Goal: Task Accomplishment & Management: Manage account settings

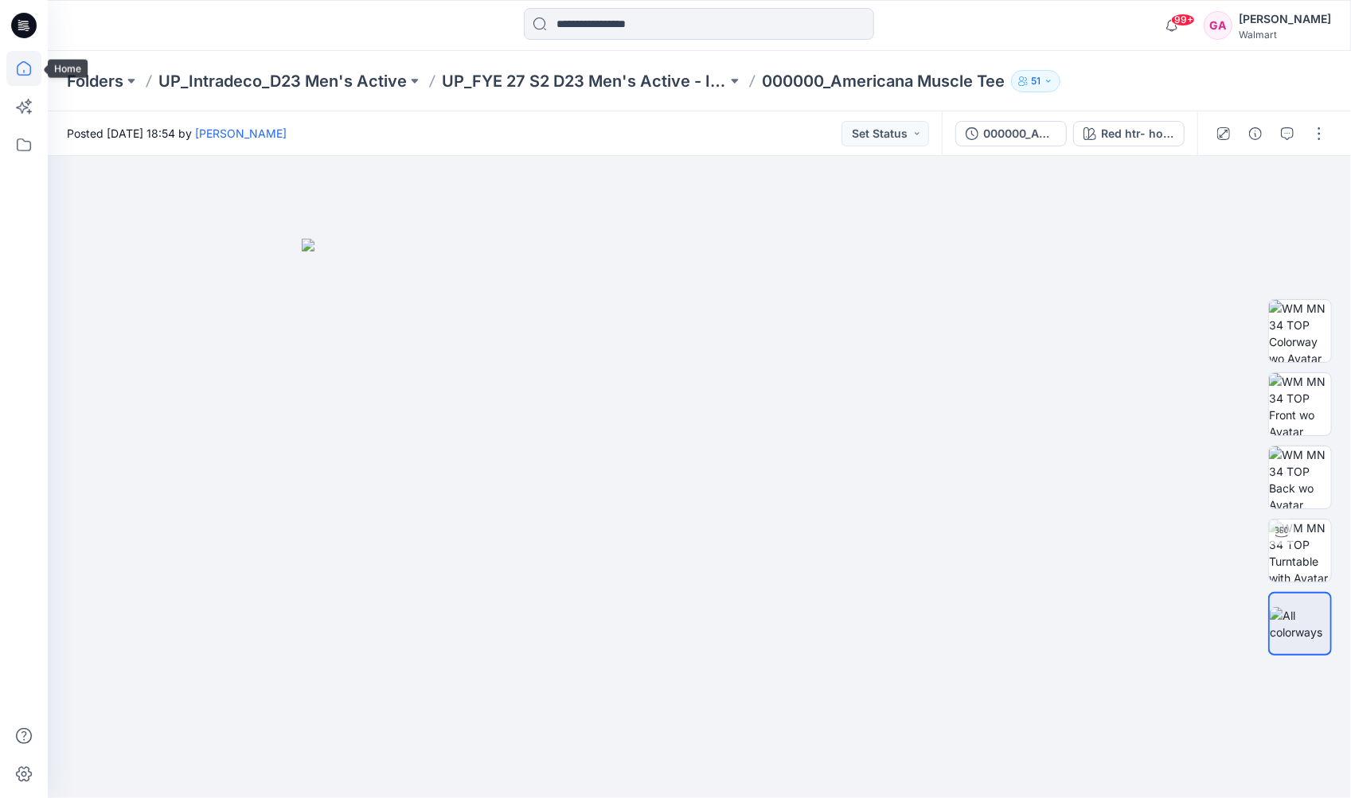
click at [16, 68] on icon at bounding box center [23, 68] width 35 height 35
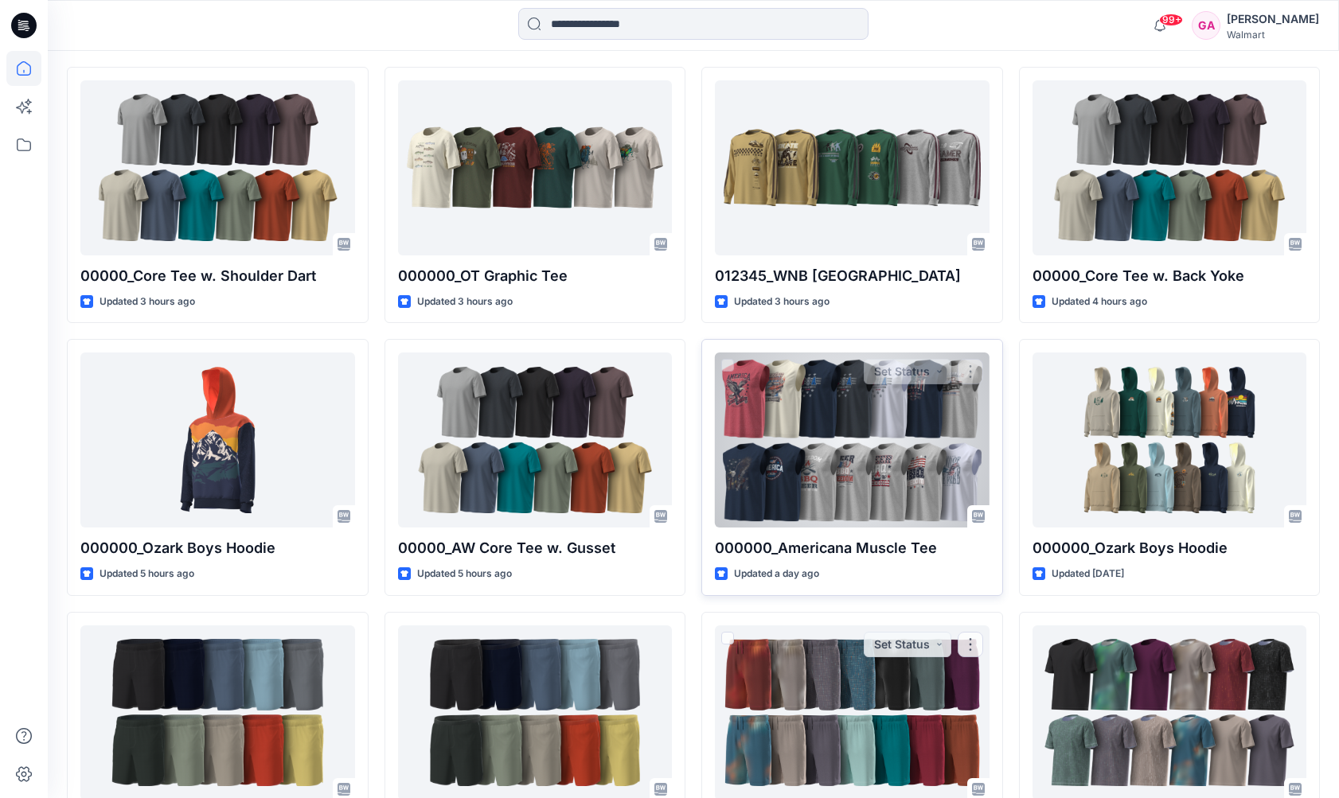
scroll to position [415, 0]
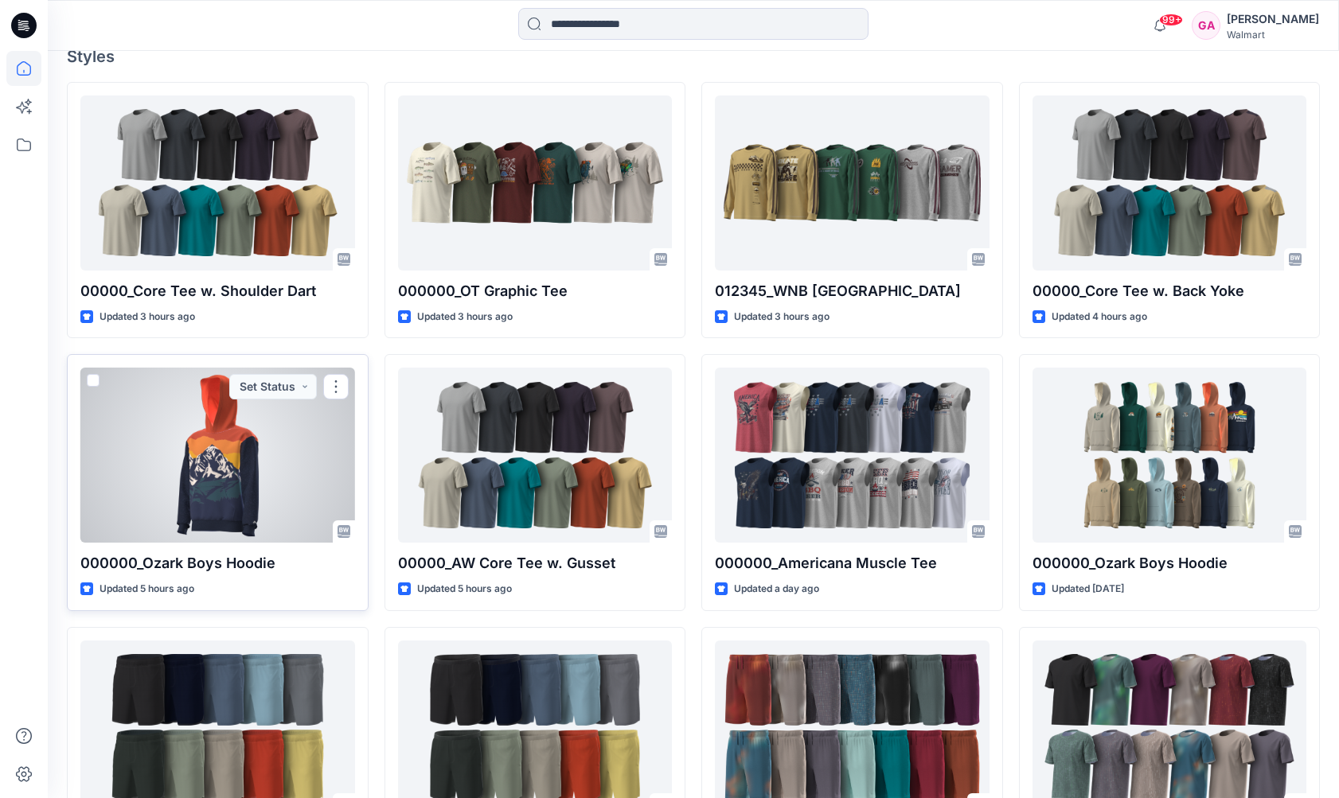
click at [280, 488] on div at bounding box center [217, 455] width 275 height 175
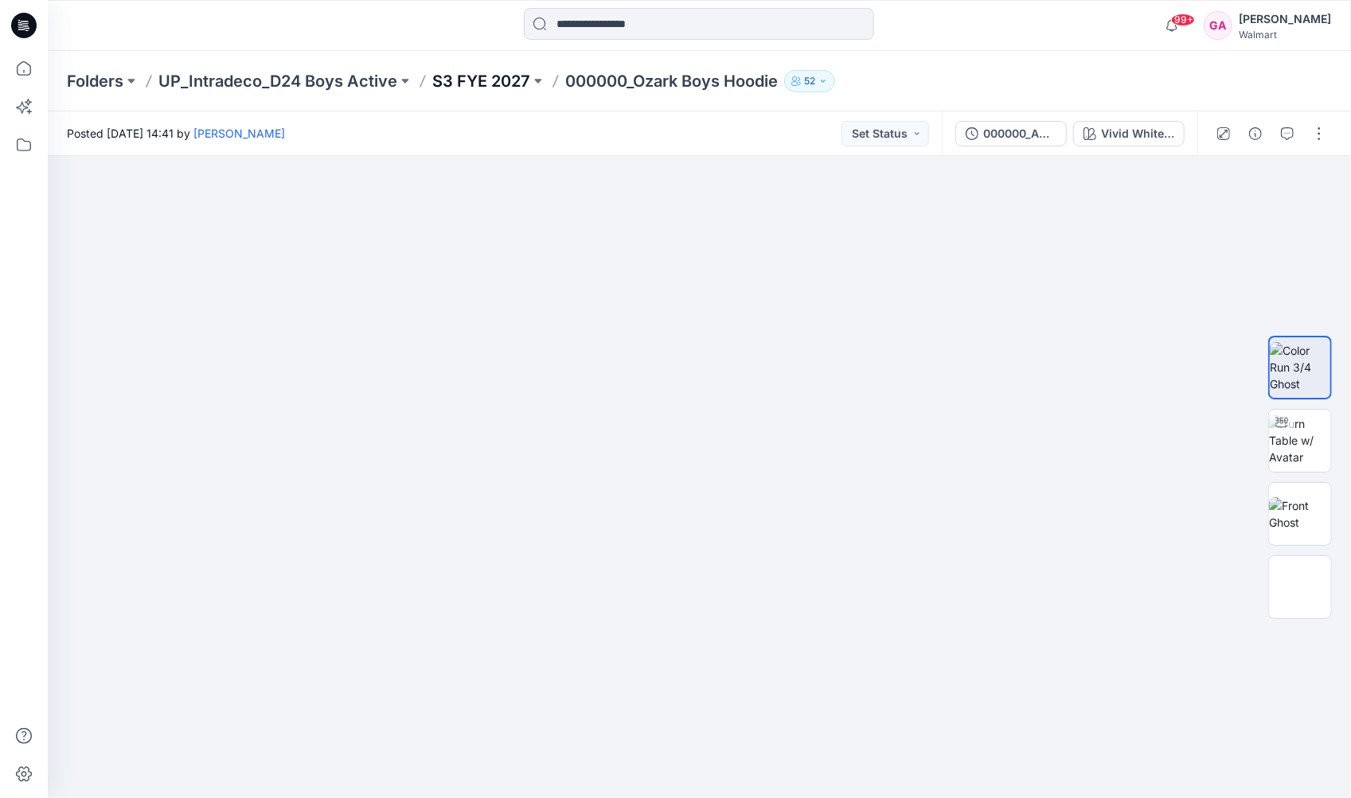
click at [443, 79] on p "S3 FYE 2027" at bounding box center [481, 81] width 98 height 22
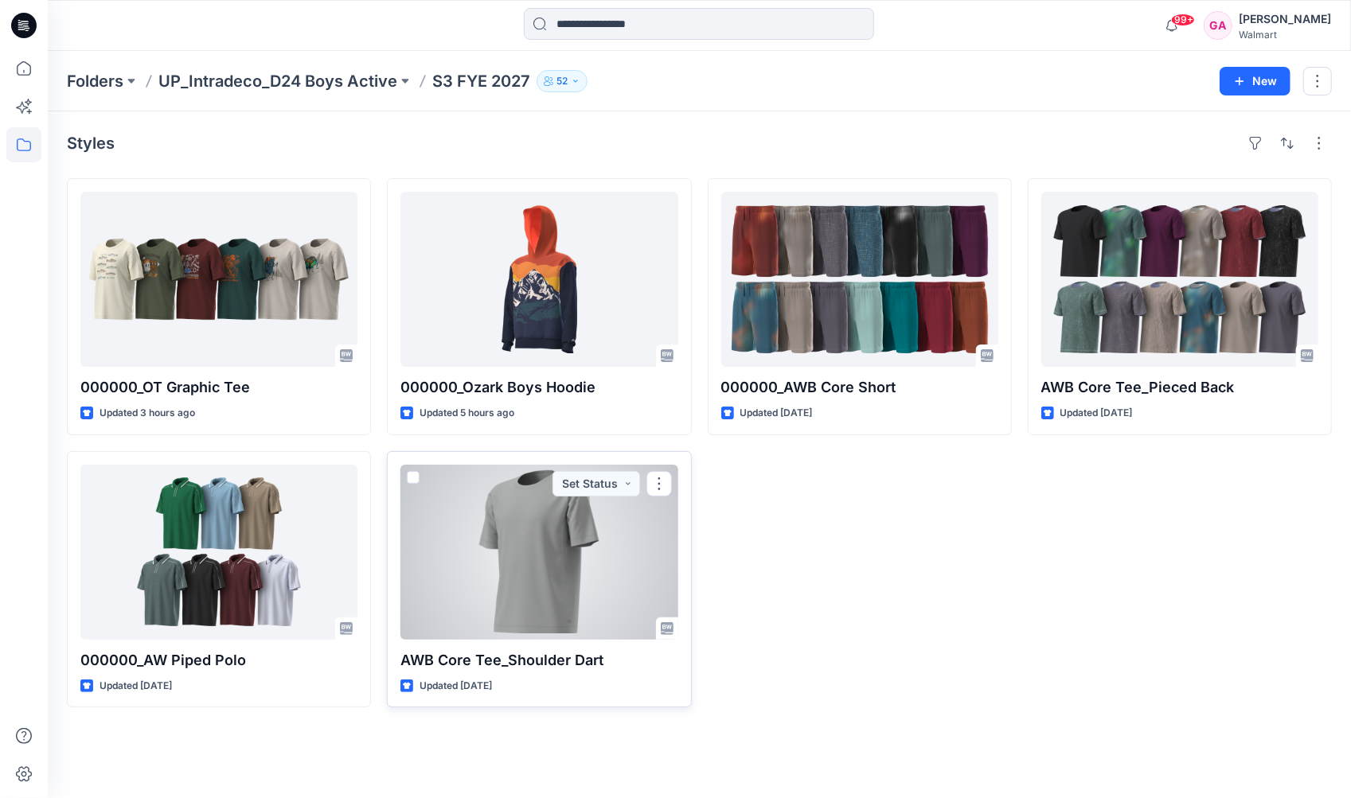
click at [507, 539] on div at bounding box center [538, 552] width 277 height 175
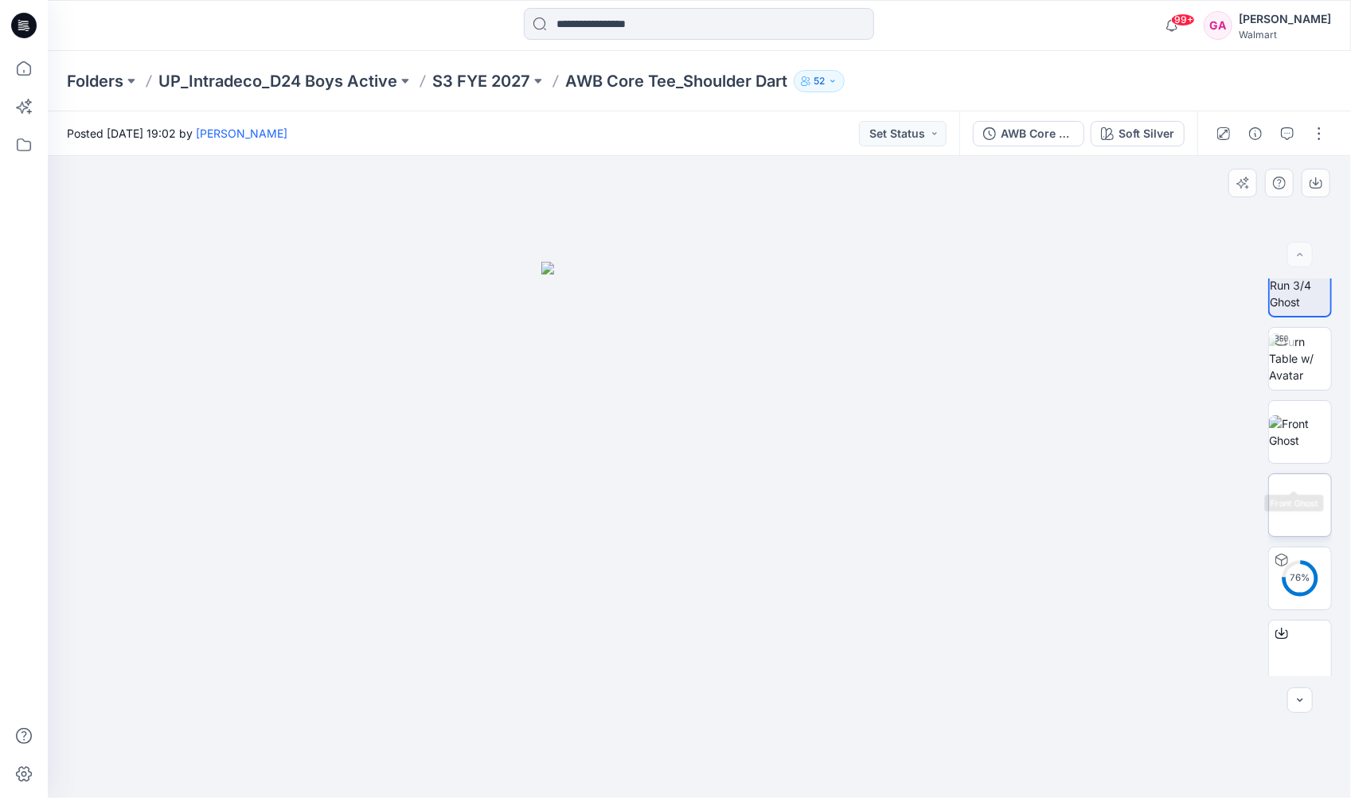
scroll to position [32, 0]
click at [1300, 645] on img at bounding box center [1300, 645] width 0 height 0
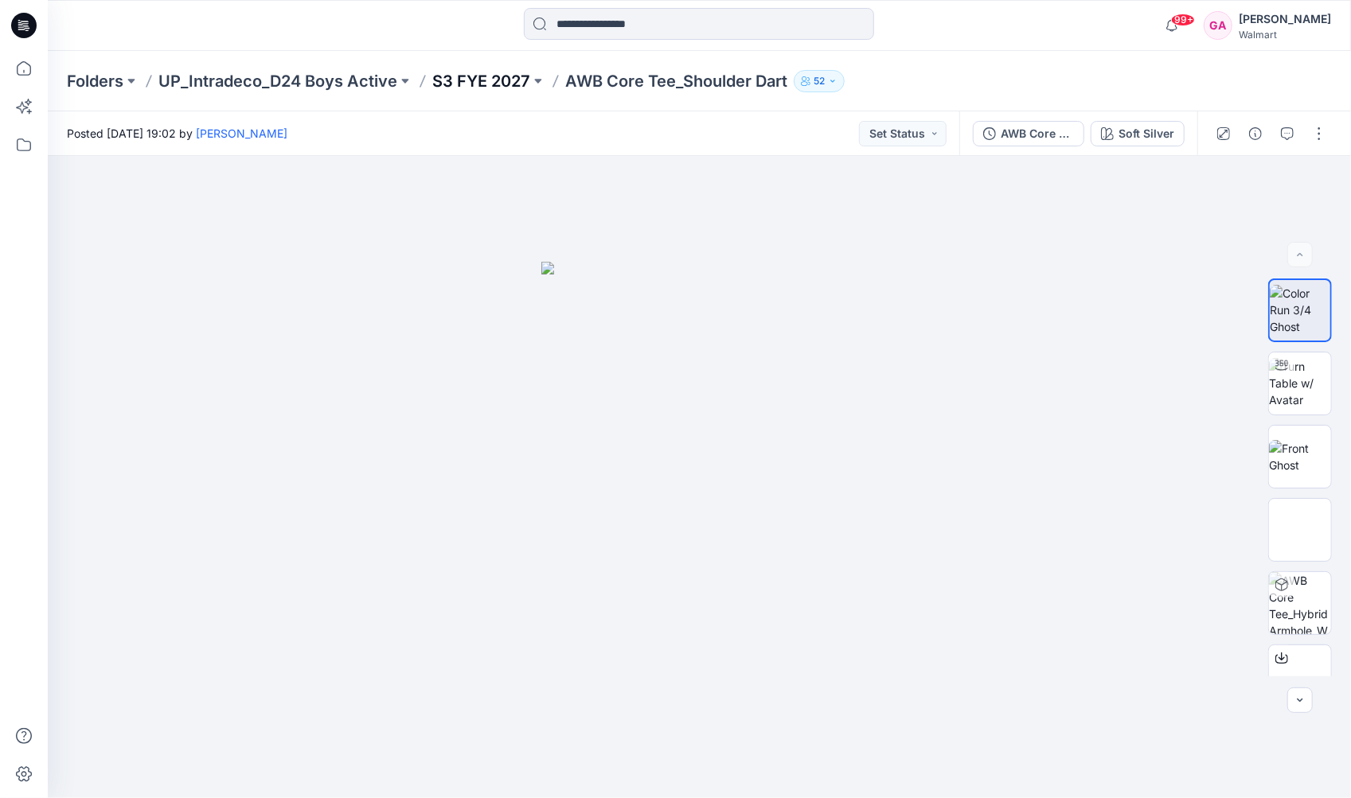
click at [470, 85] on p "S3 FYE 2027" at bounding box center [481, 81] width 98 height 22
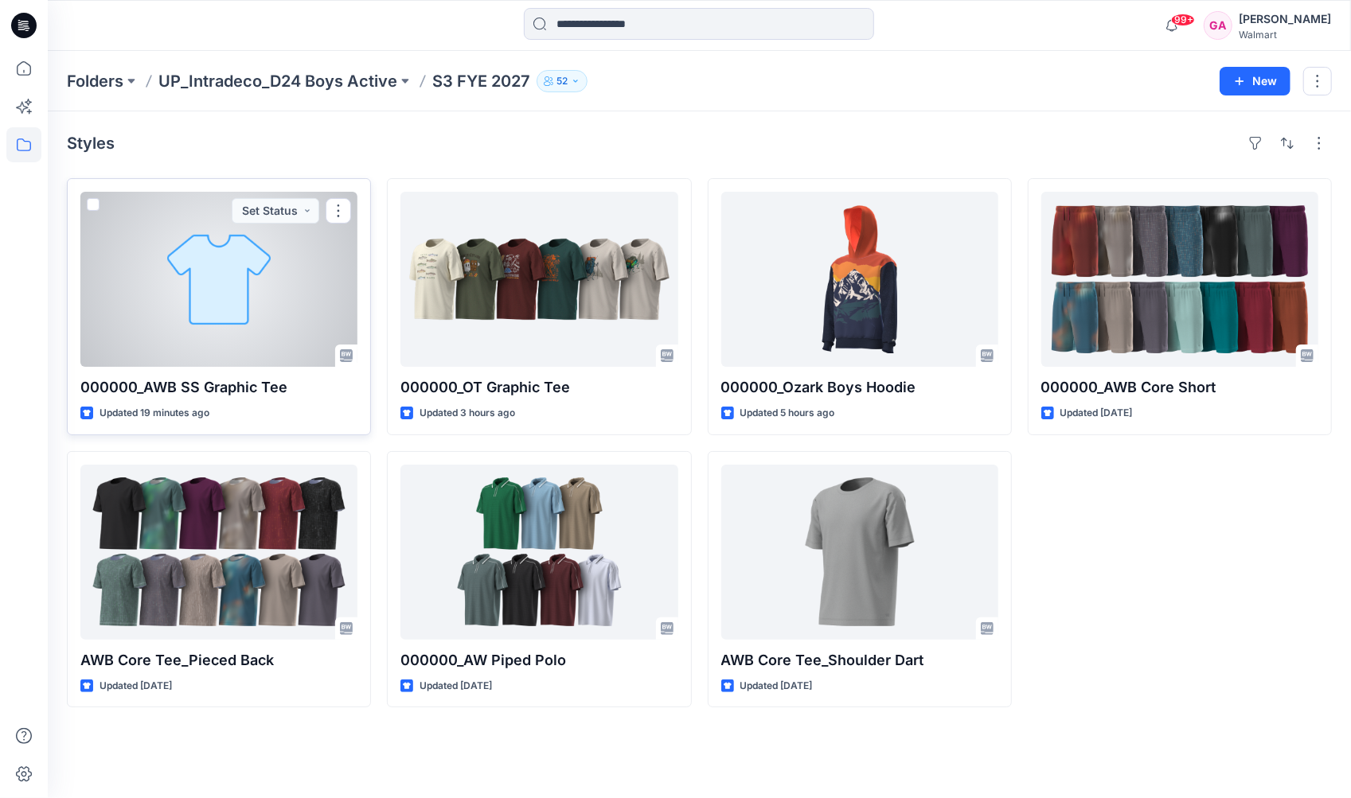
click at [216, 277] on div at bounding box center [218, 279] width 277 height 175
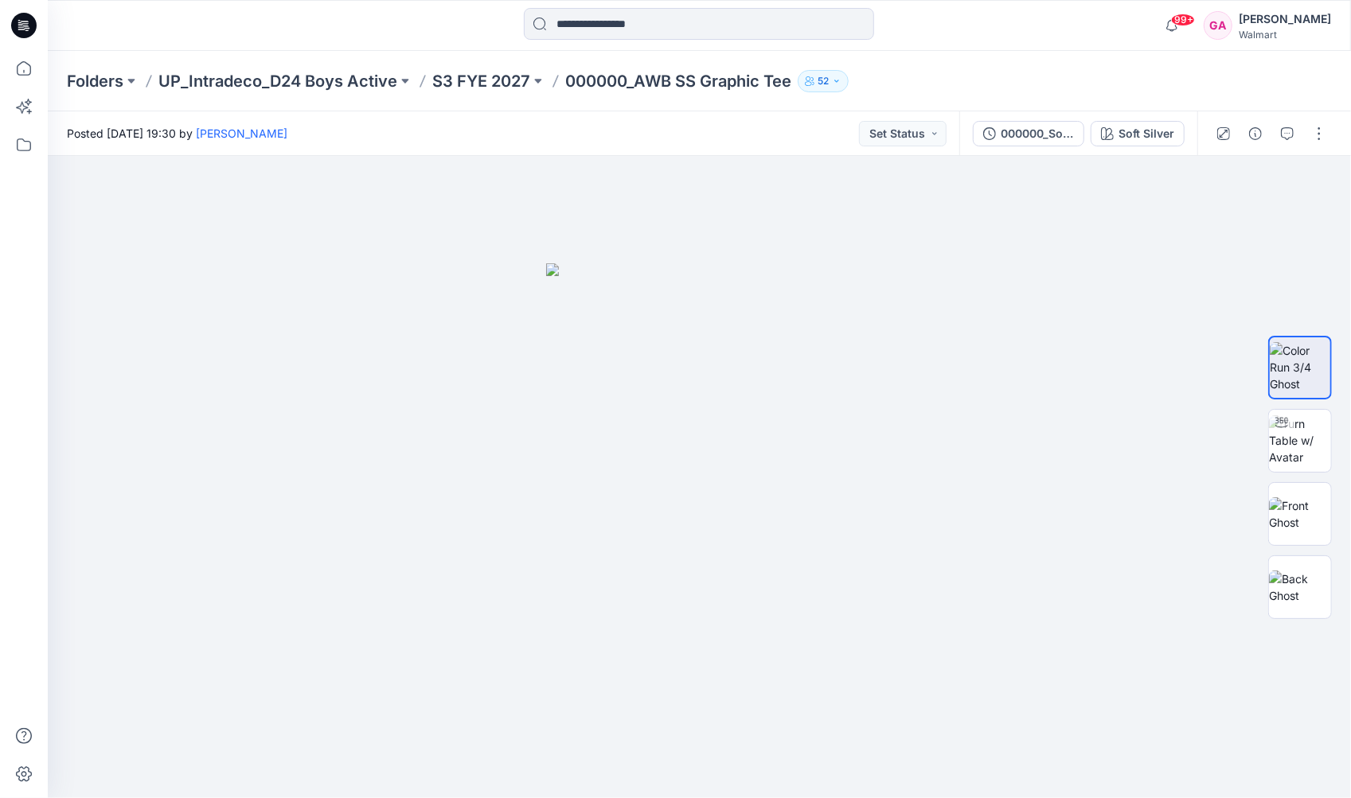
click at [162, 35] on div at bounding box center [211, 25] width 326 height 35
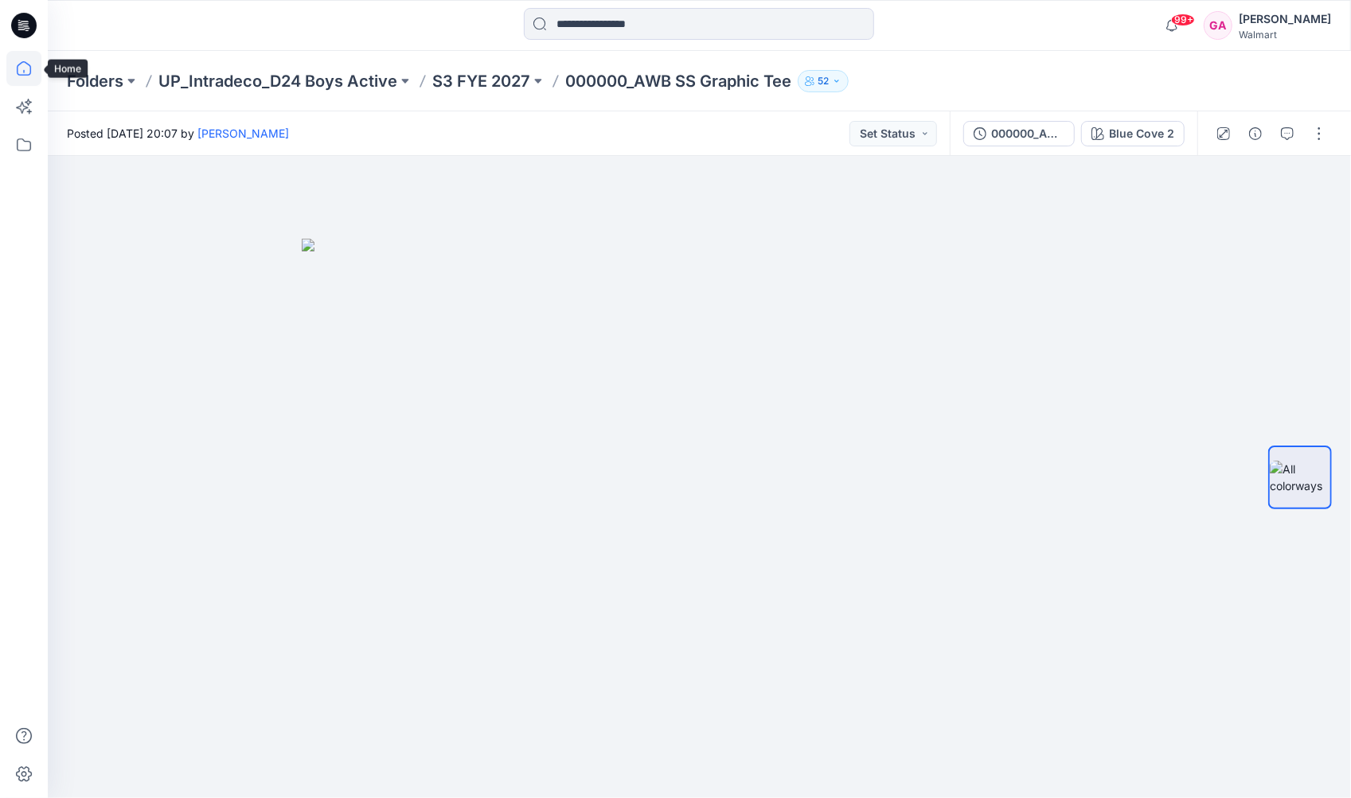
click at [21, 64] on icon at bounding box center [23, 68] width 35 height 35
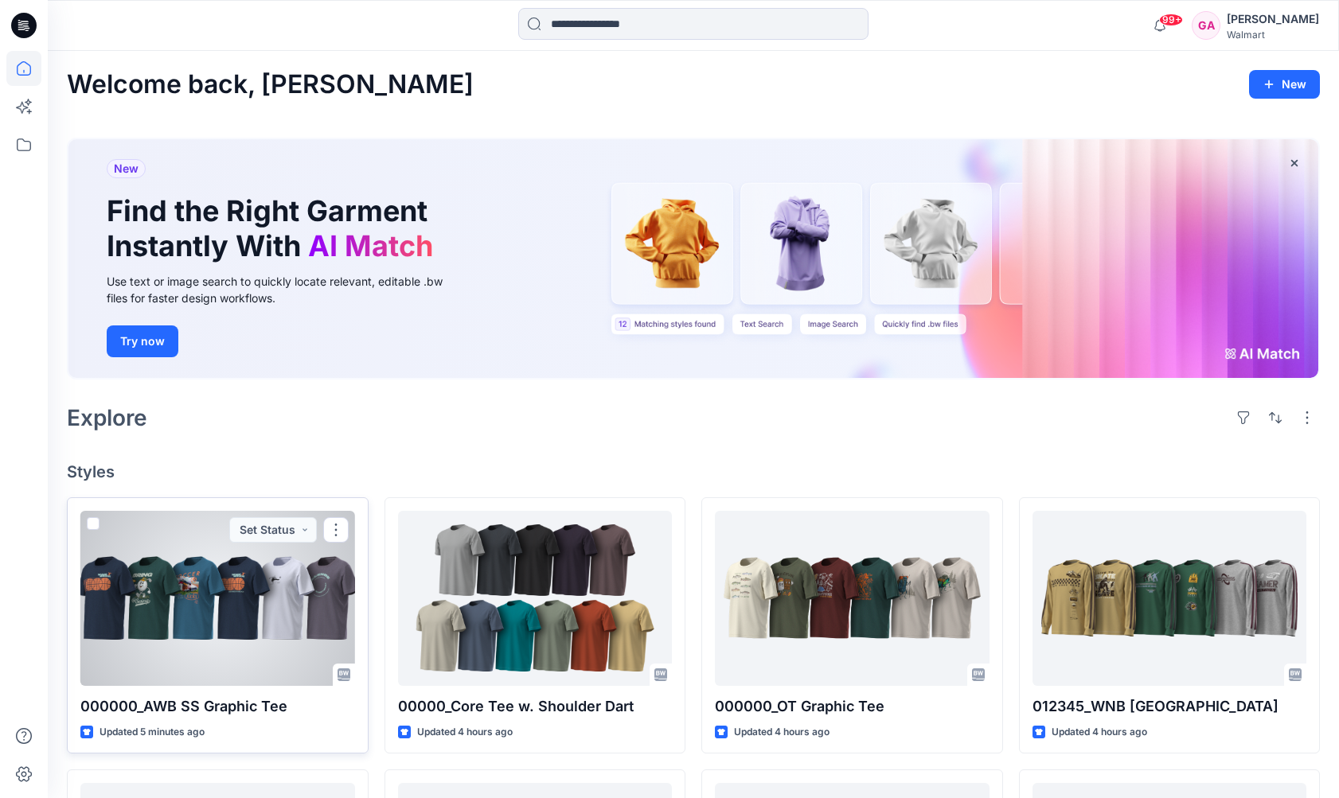
click at [274, 601] on div at bounding box center [217, 598] width 275 height 175
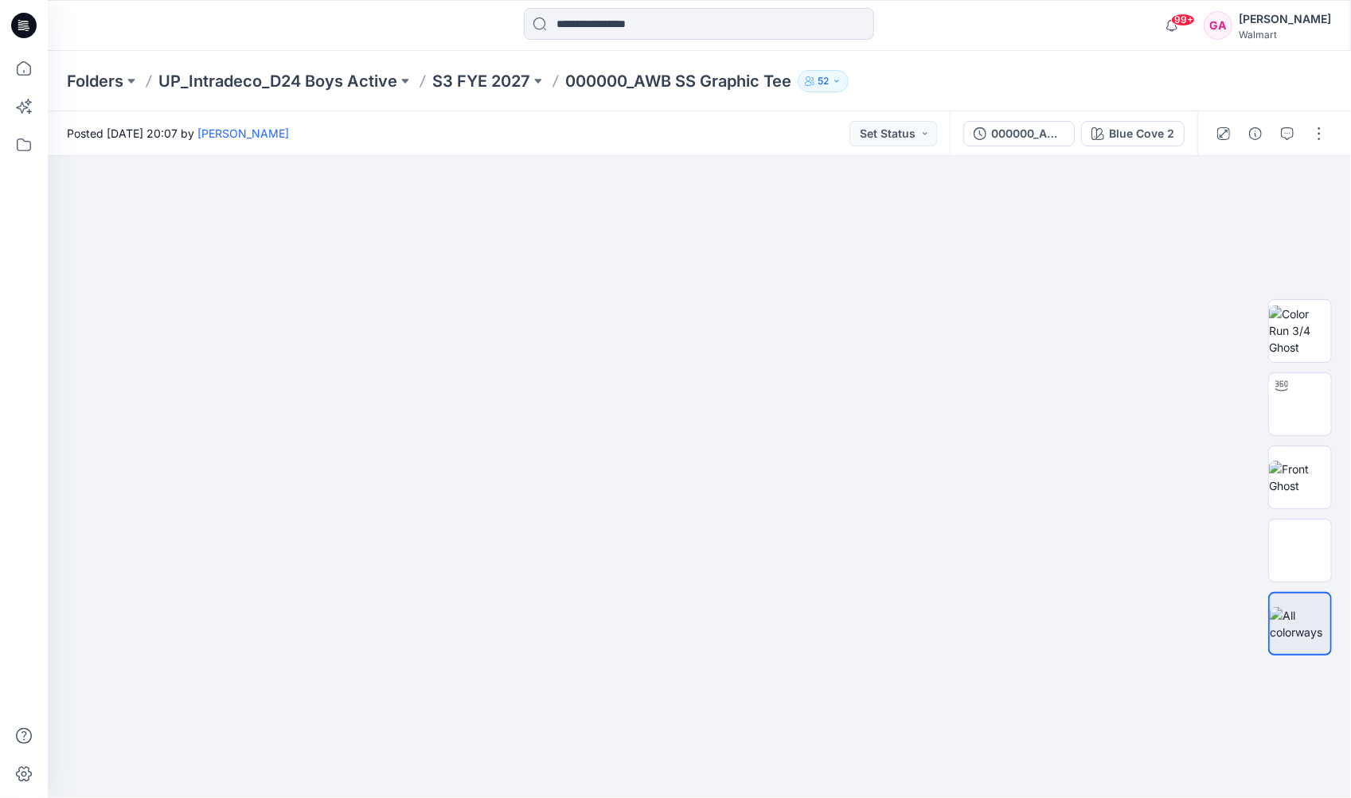
drag, startPoint x: 283, startPoint y: 17, endPoint x: 268, endPoint y: 12, distance: 15.9
click at [283, 17] on div at bounding box center [211, 25] width 326 height 35
click at [14, 68] on icon at bounding box center [23, 68] width 35 height 35
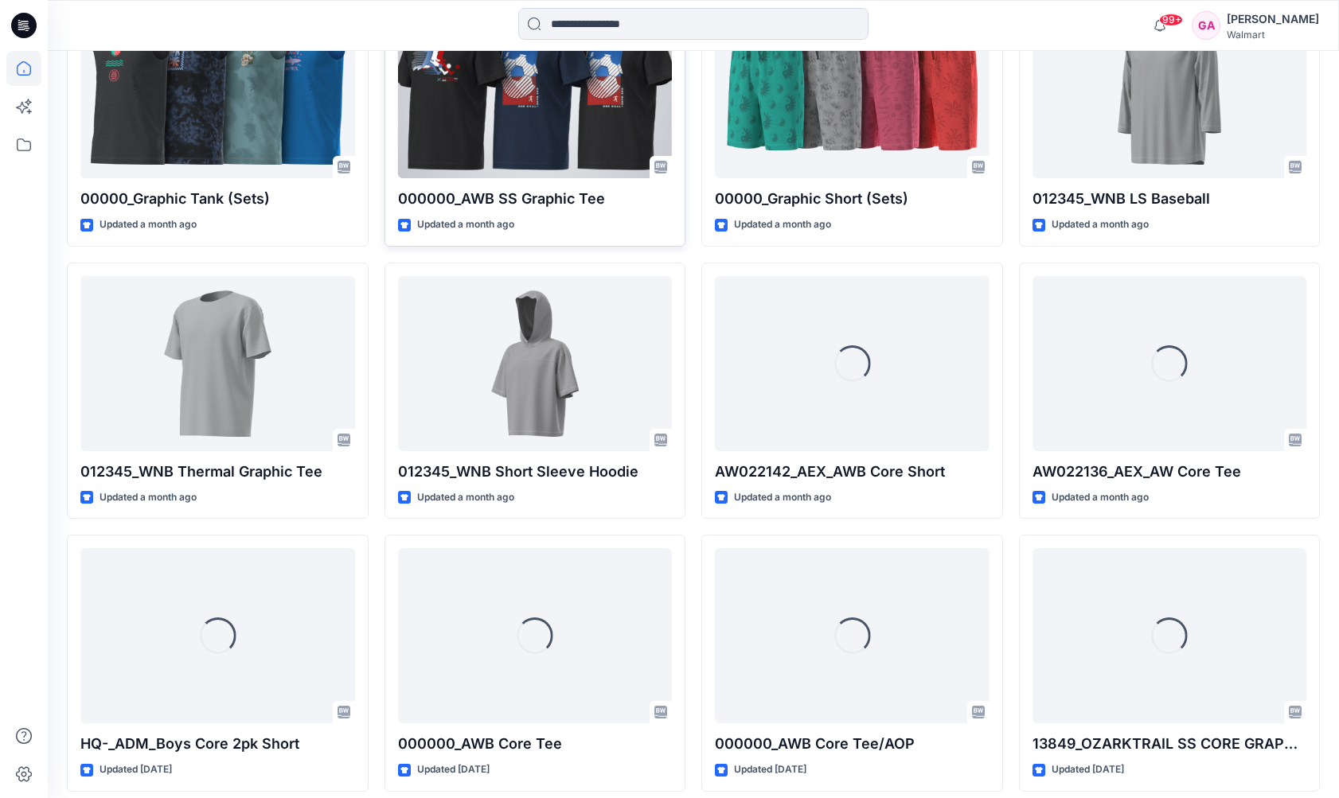
scroll to position [1948, 0]
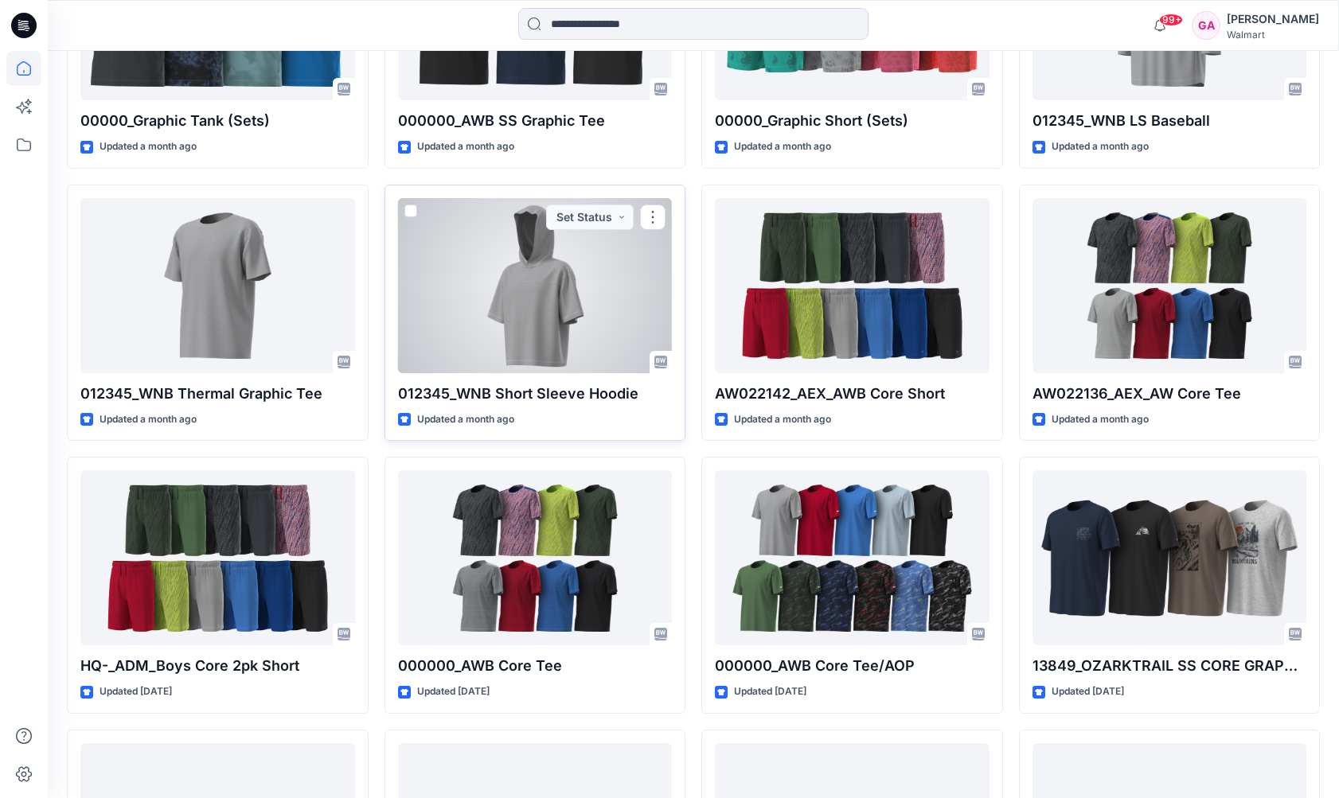
click at [528, 319] on div at bounding box center [535, 285] width 275 height 175
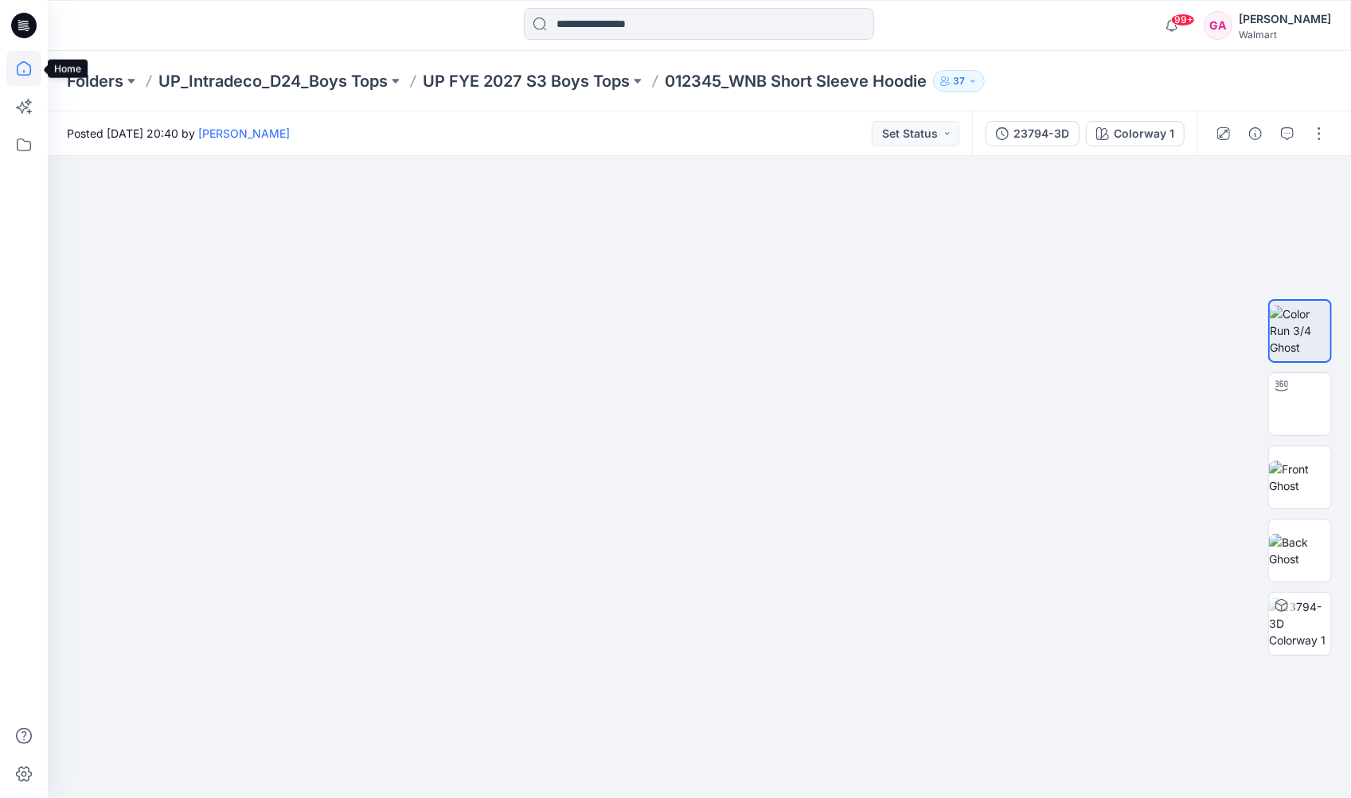
click at [30, 63] on icon at bounding box center [23, 68] width 35 height 35
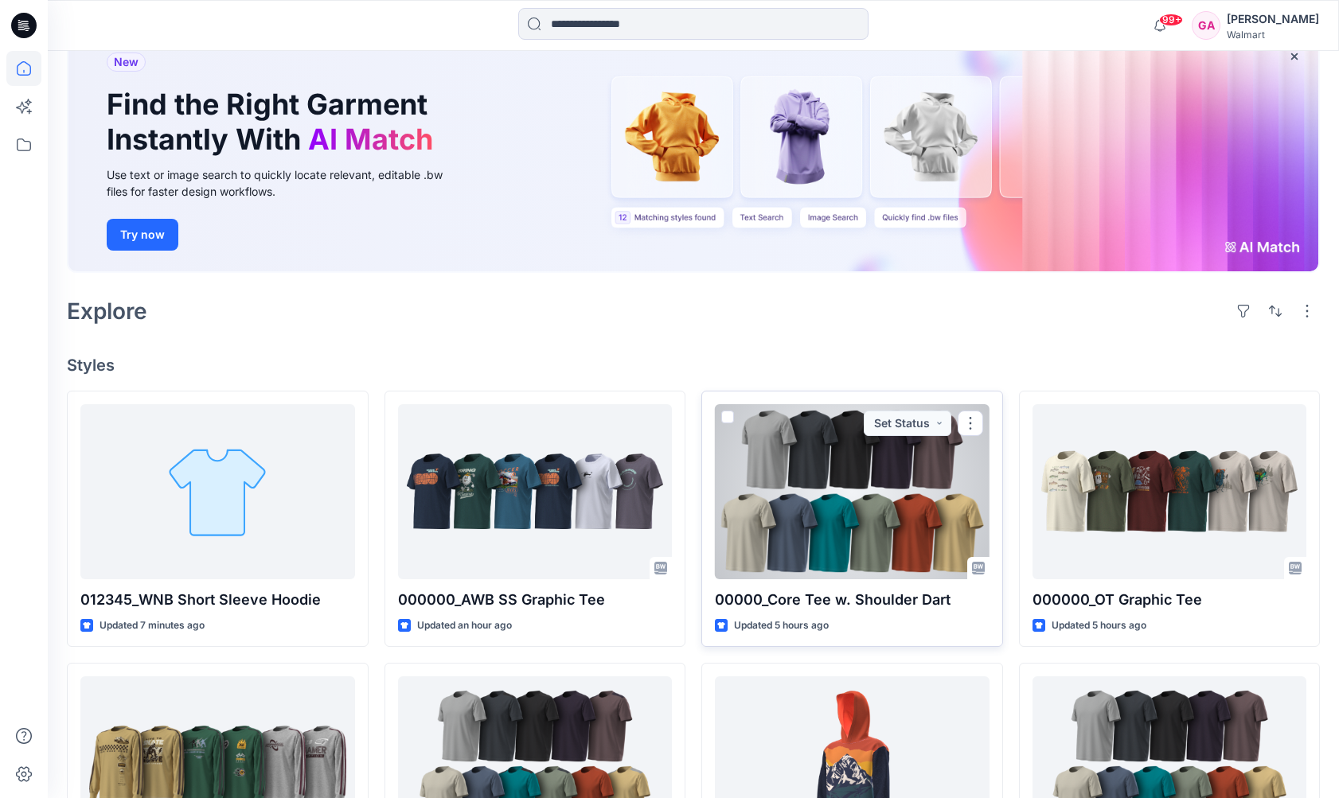
scroll to position [97, 0]
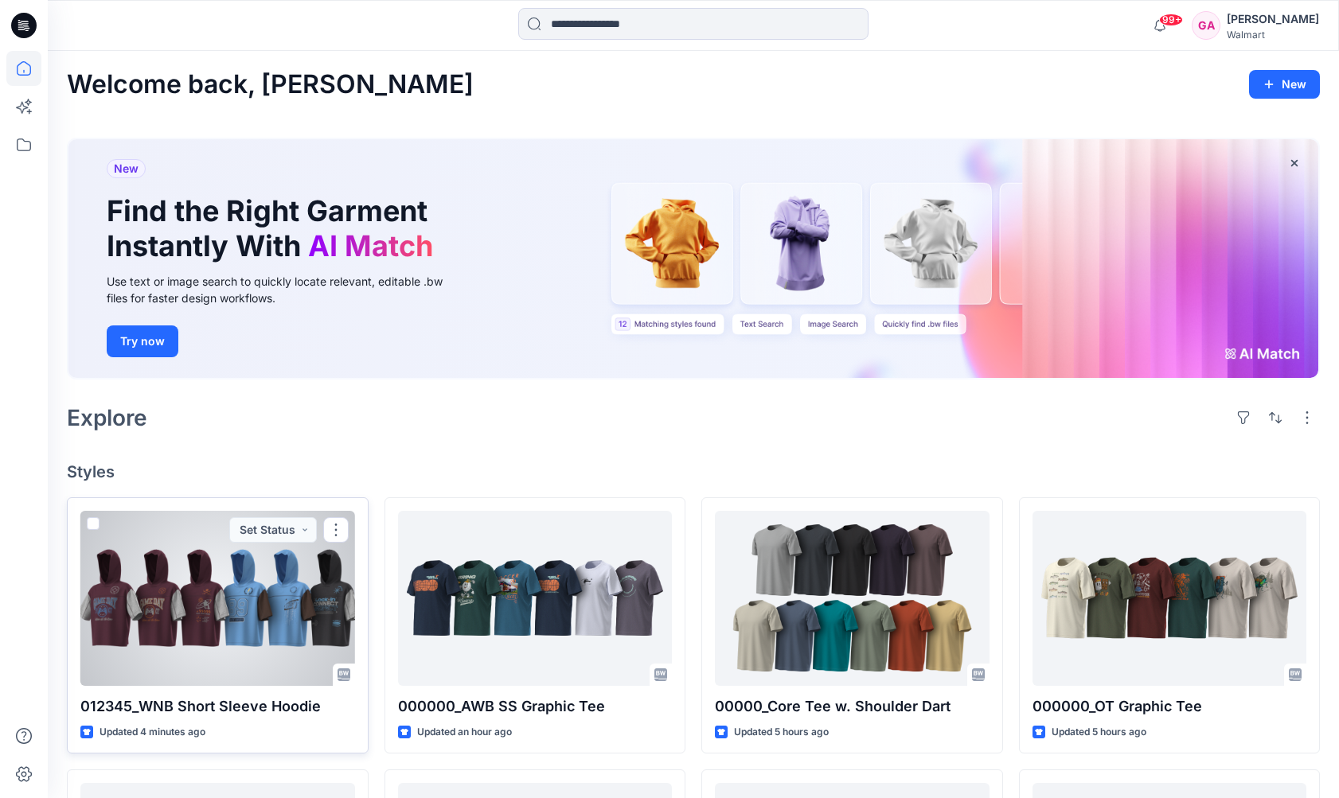
click at [205, 612] on div at bounding box center [217, 598] width 275 height 175
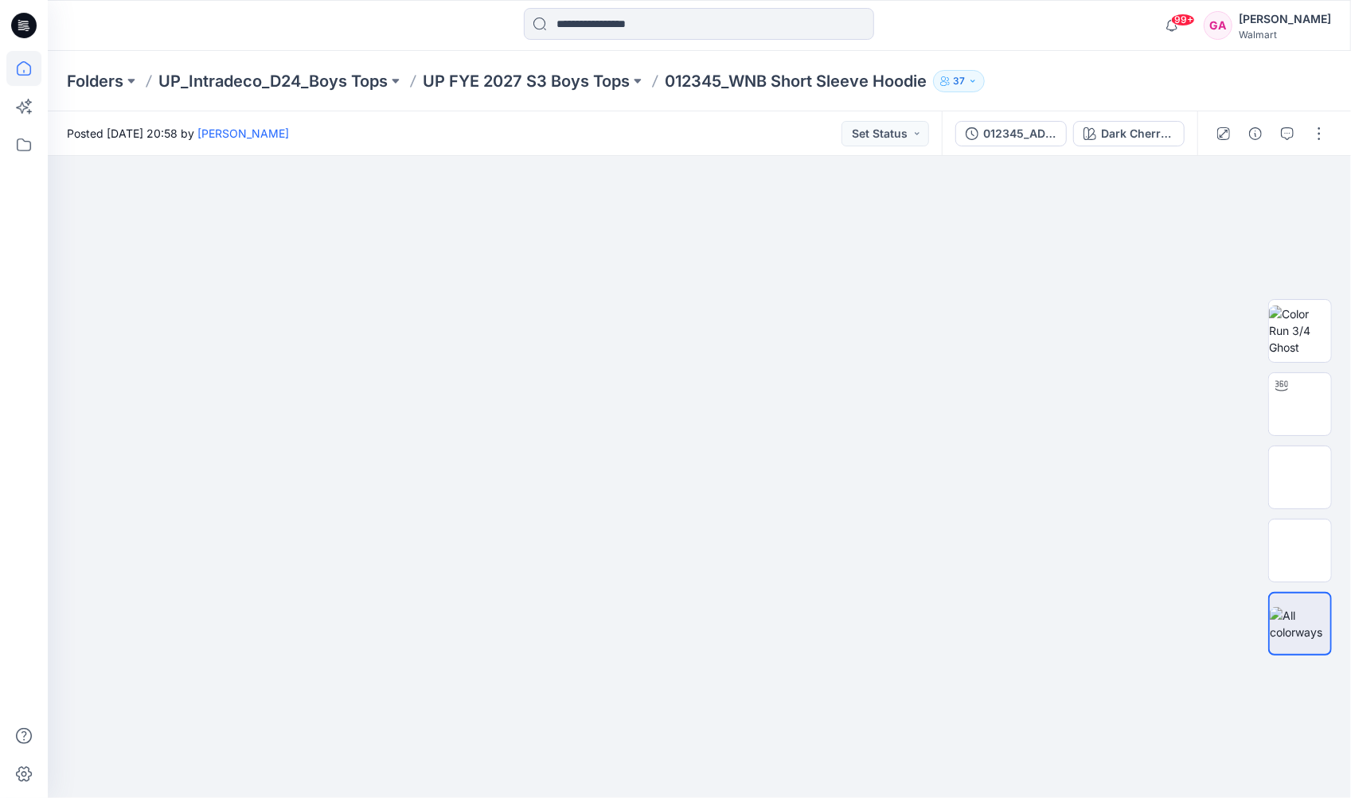
click at [25, 66] on icon at bounding box center [23, 68] width 35 height 35
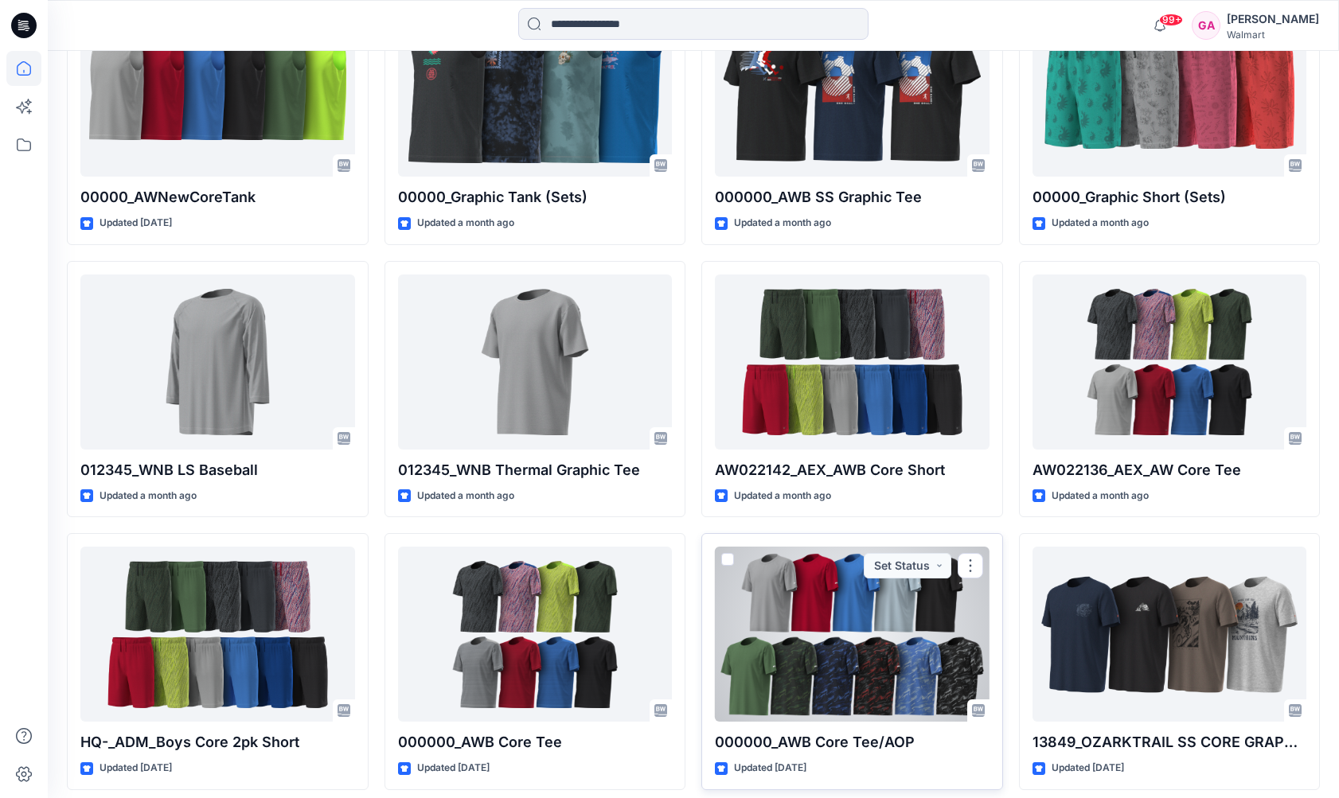
scroll to position [1869, 0]
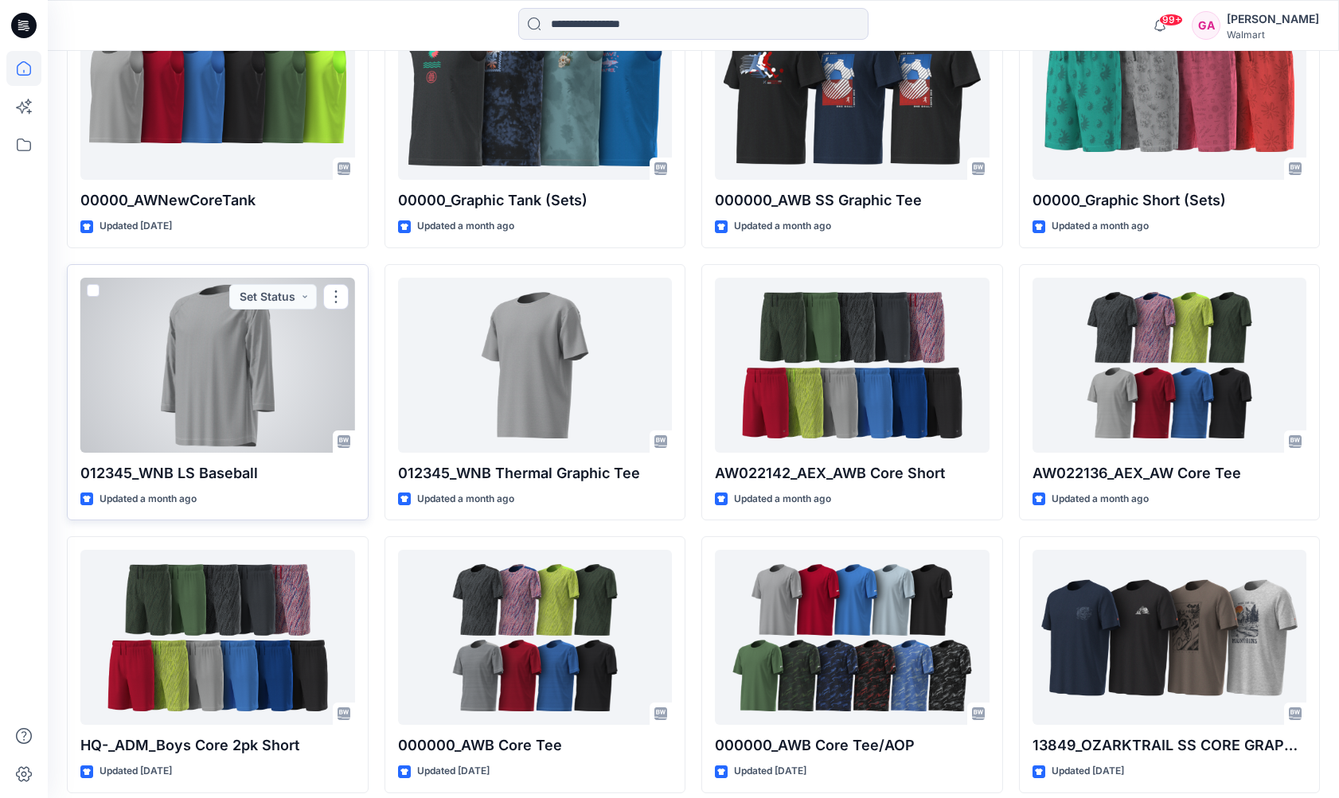
click at [188, 408] on div at bounding box center [217, 365] width 275 height 175
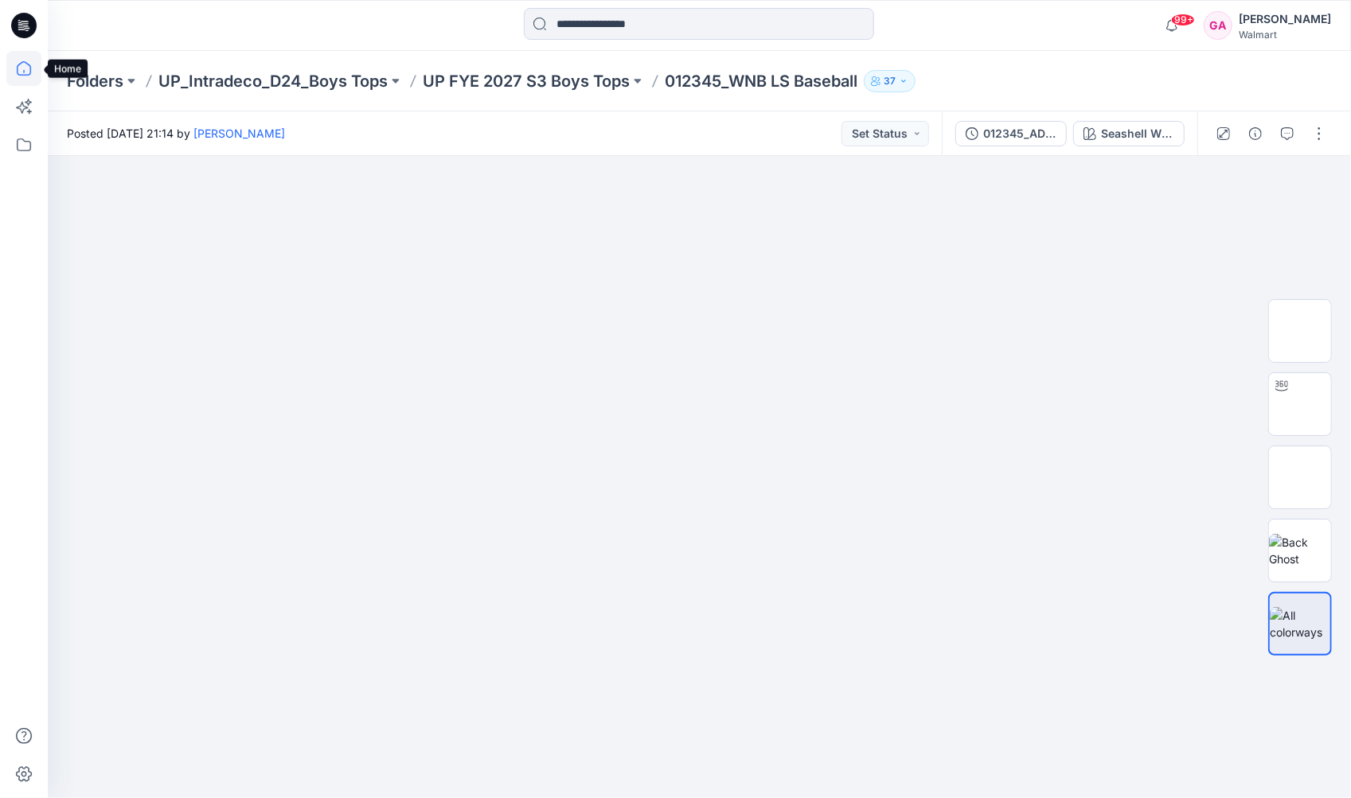
click at [32, 74] on icon at bounding box center [23, 68] width 35 height 35
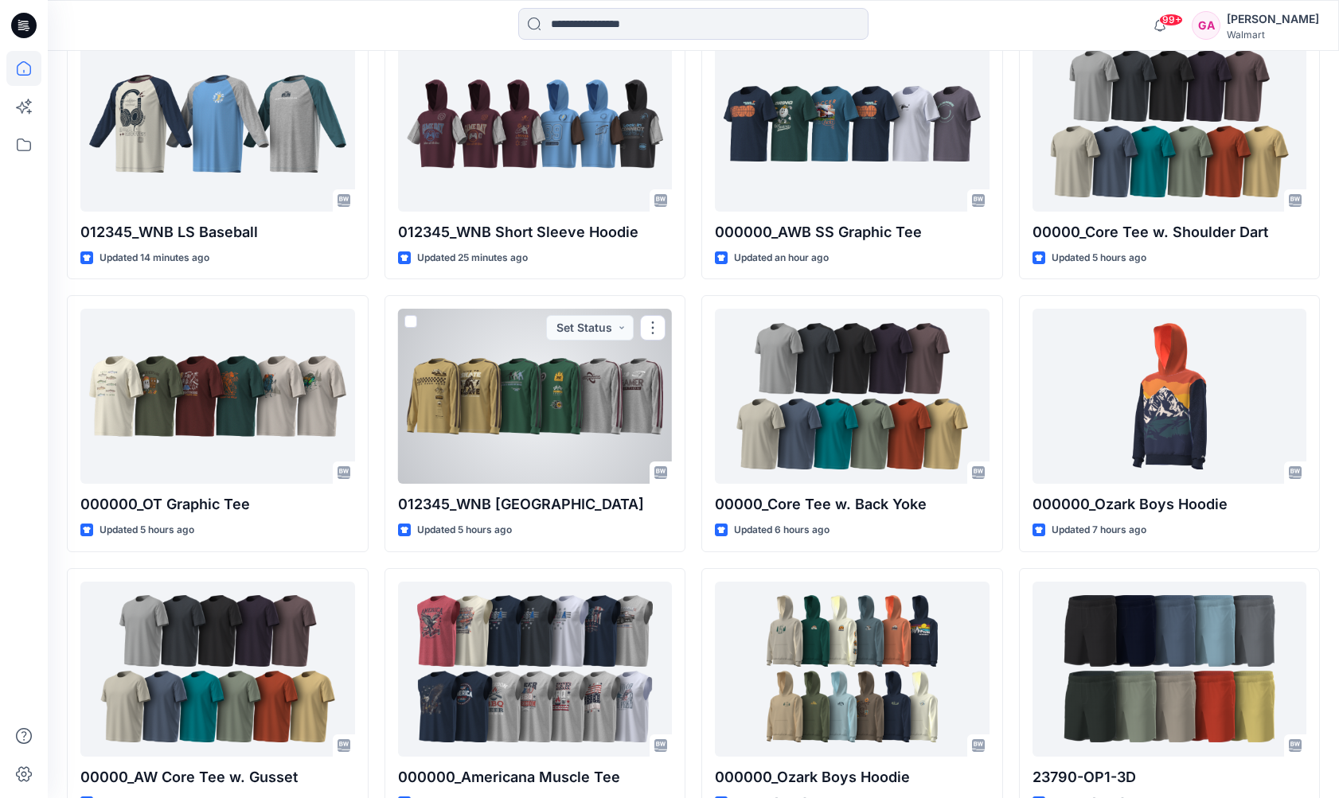
scroll to position [478, 0]
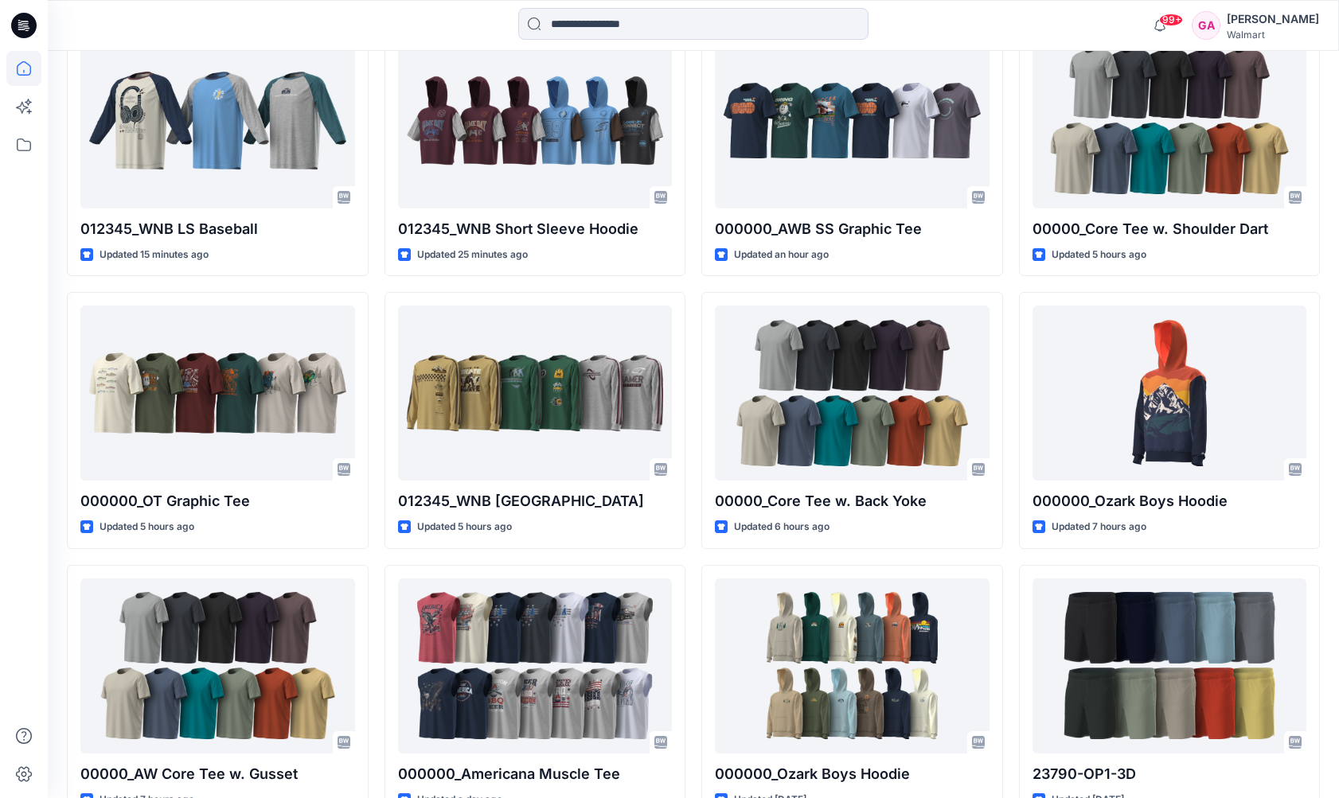
click at [47, 309] on div at bounding box center [24, 399] width 48 height 798
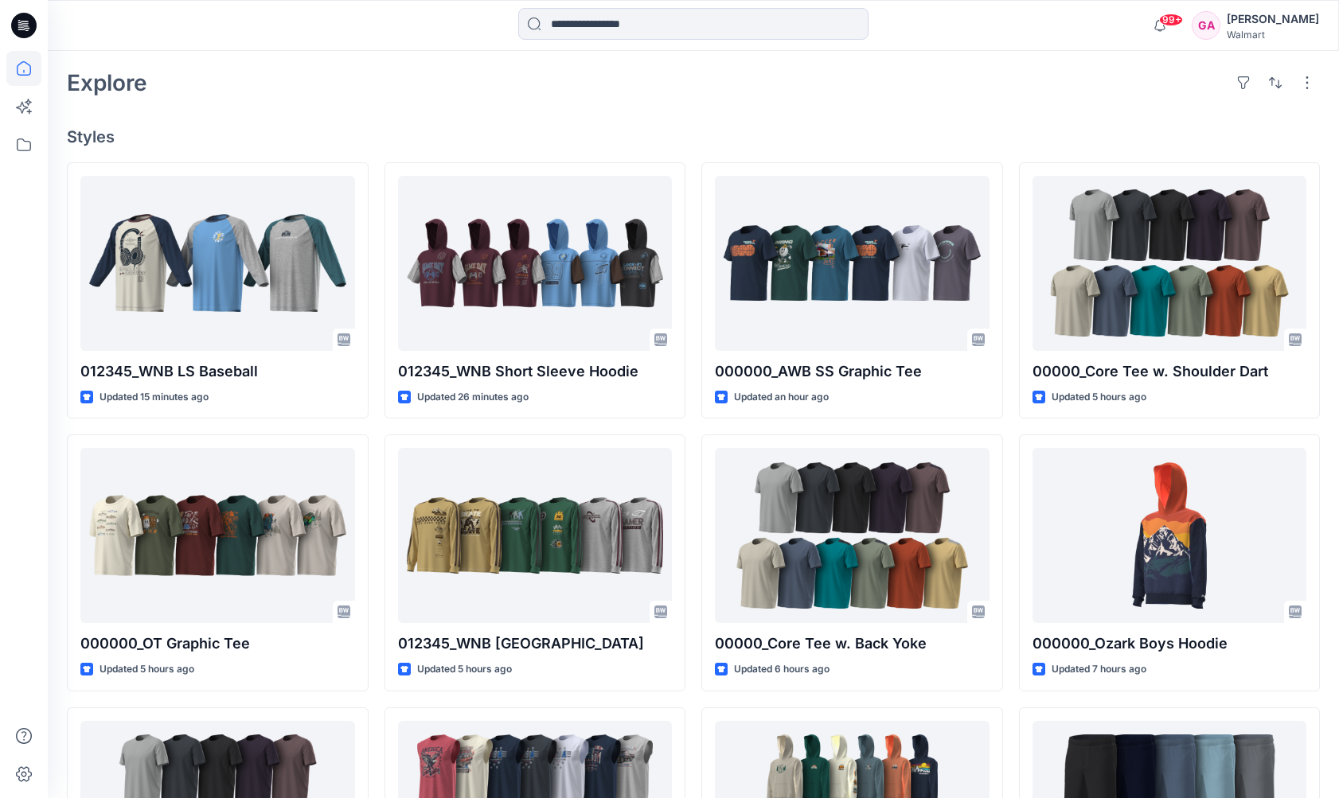
scroll to position [336, 0]
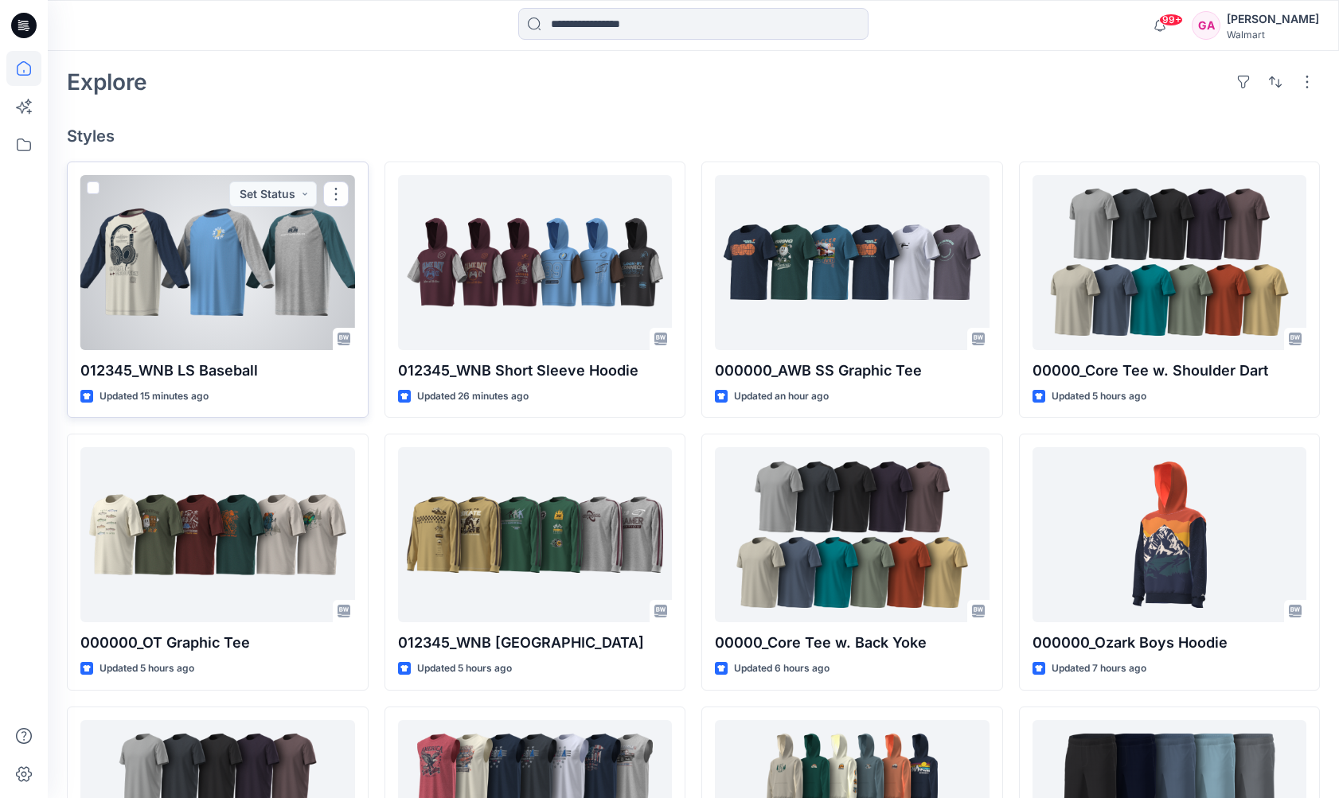
click at [154, 278] on div at bounding box center [217, 262] width 275 height 175
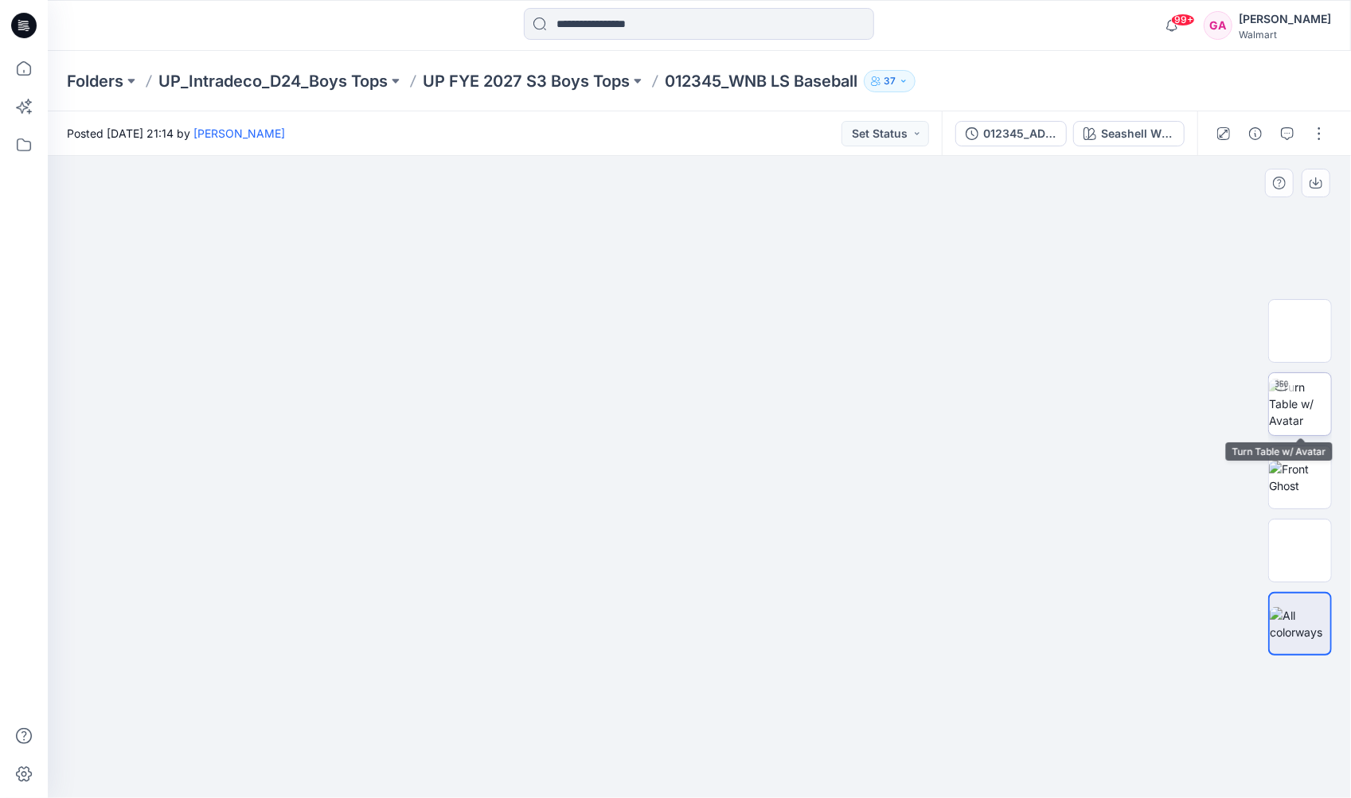
click at [1311, 411] on img at bounding box center [1300, 404] width 62 height 50
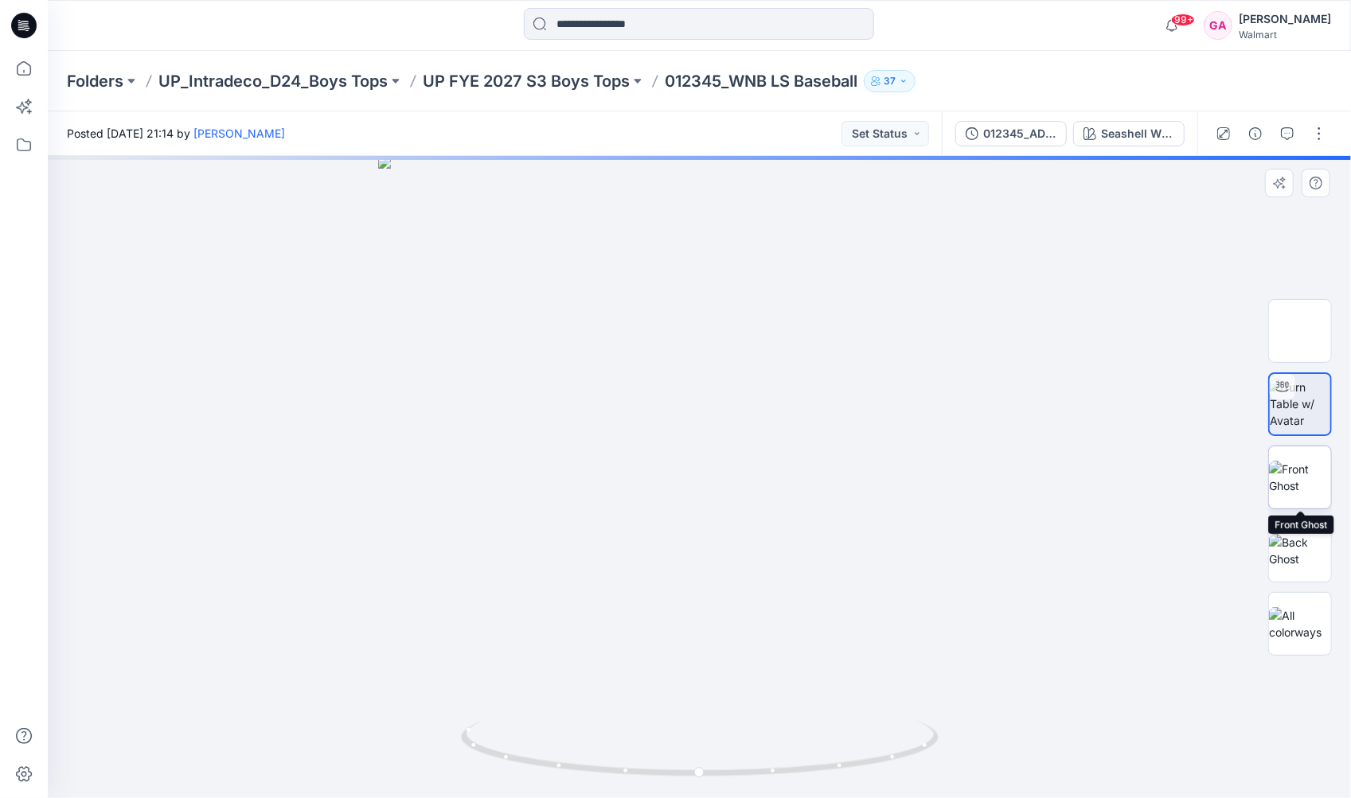
click at [1273, 481] on img at bounding box center [1300, 477] width 62 height 33
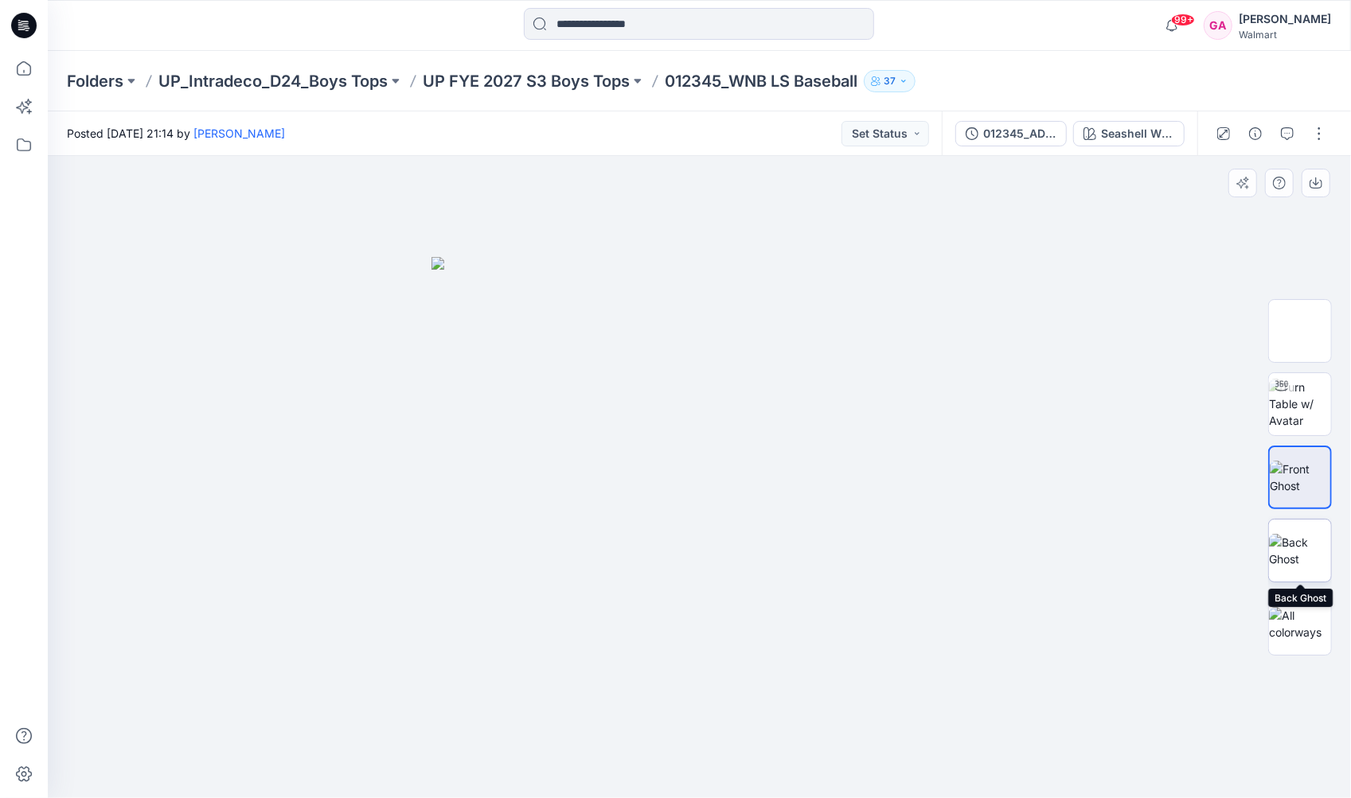
click at [1290, 540] on img at bounding box center [1300, 550] width 62 height 33
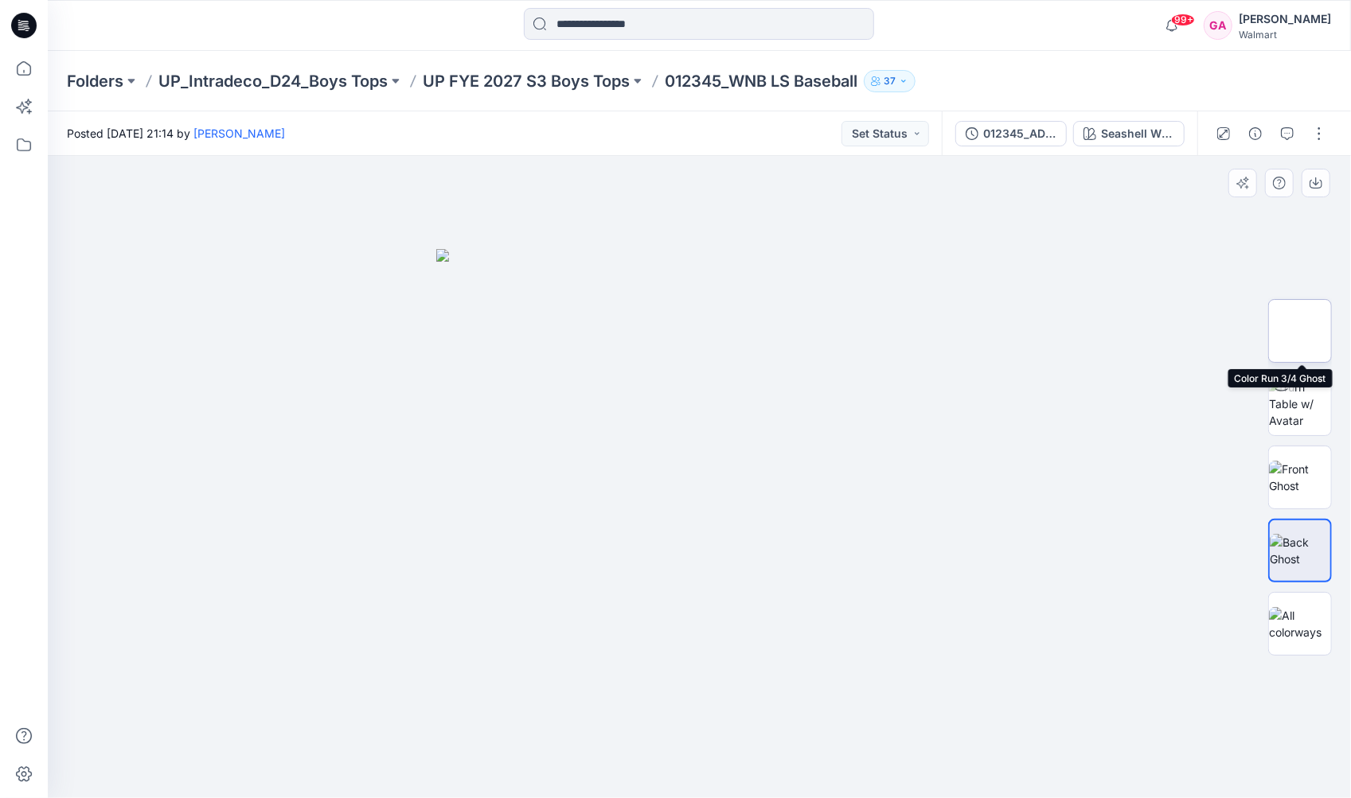
click at [1300, 331] on img at bounding box center [1300, 331] width 0 height 0
click at [1312, 127] on button "button" at bounding box center [1318, 133] width 25 height 25
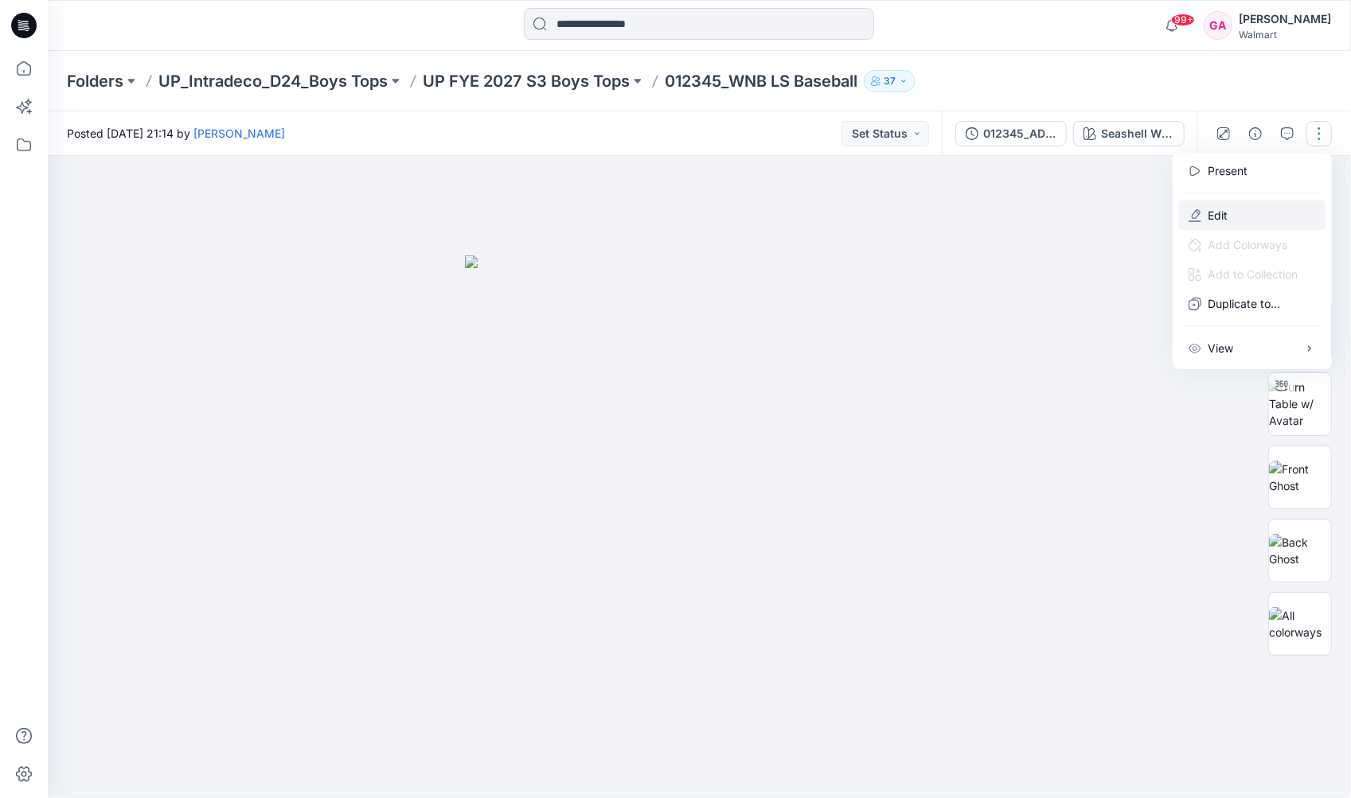
click at [1207, 216] on button "Edit" at bounding box center [1252, 215] width 146 height 29
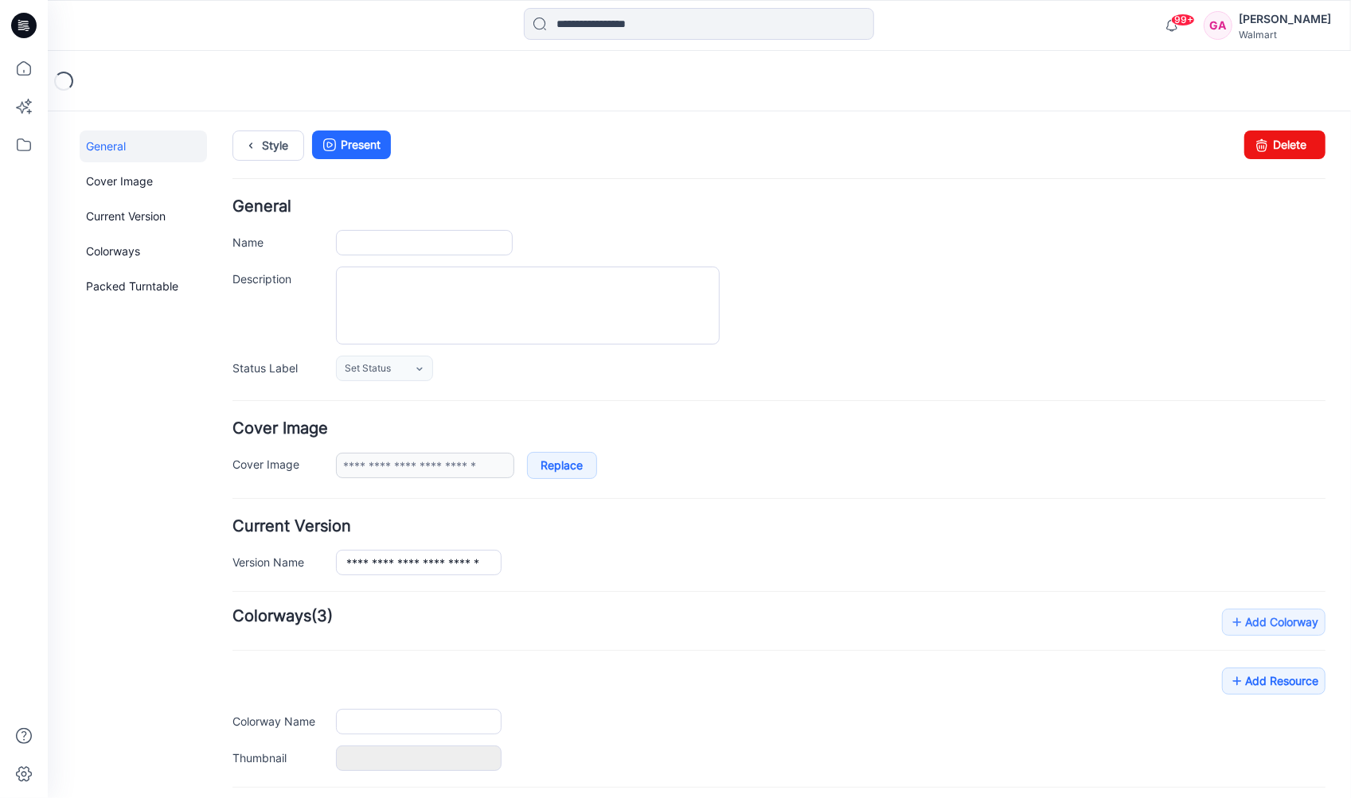
type input "**********"
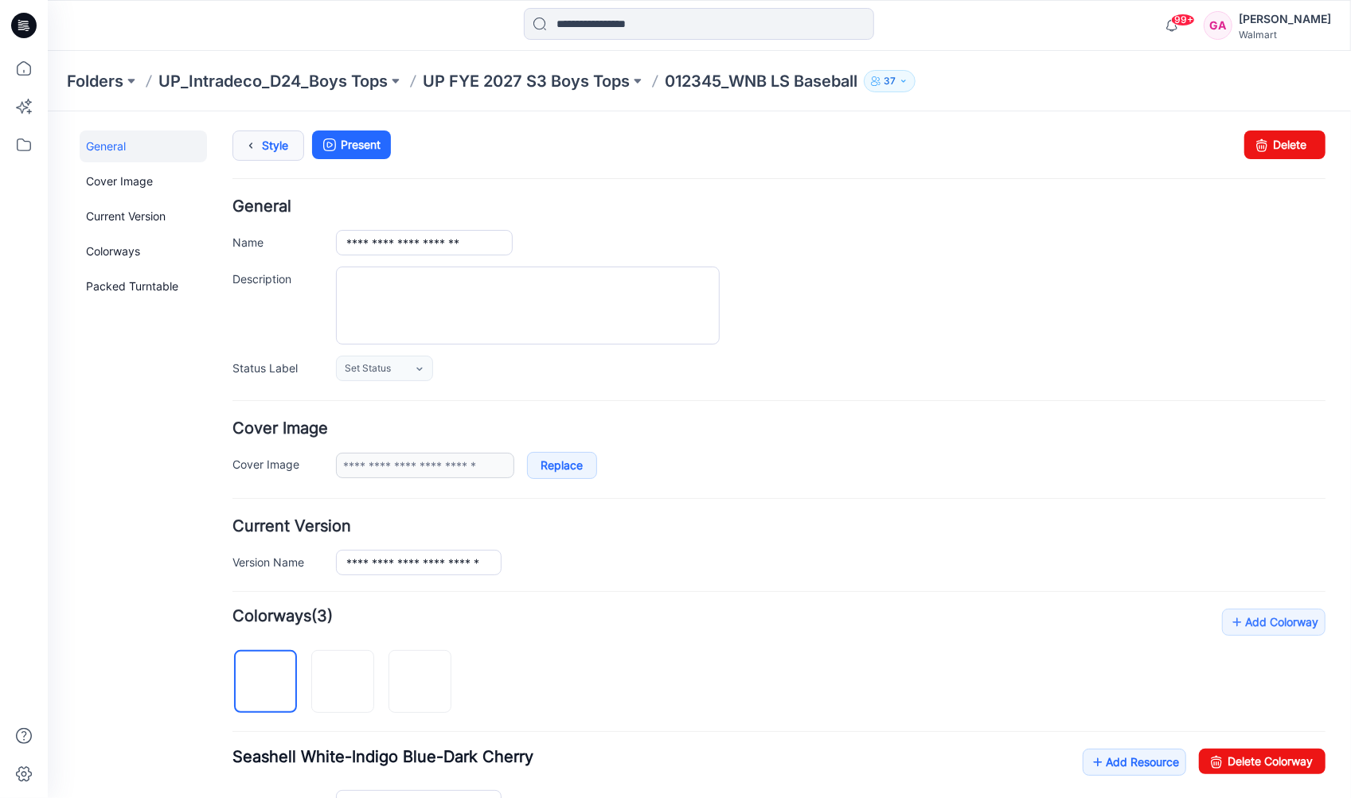
click at [276, 135] on link "Style" at bounding box center [268, 145] width 72 height 30
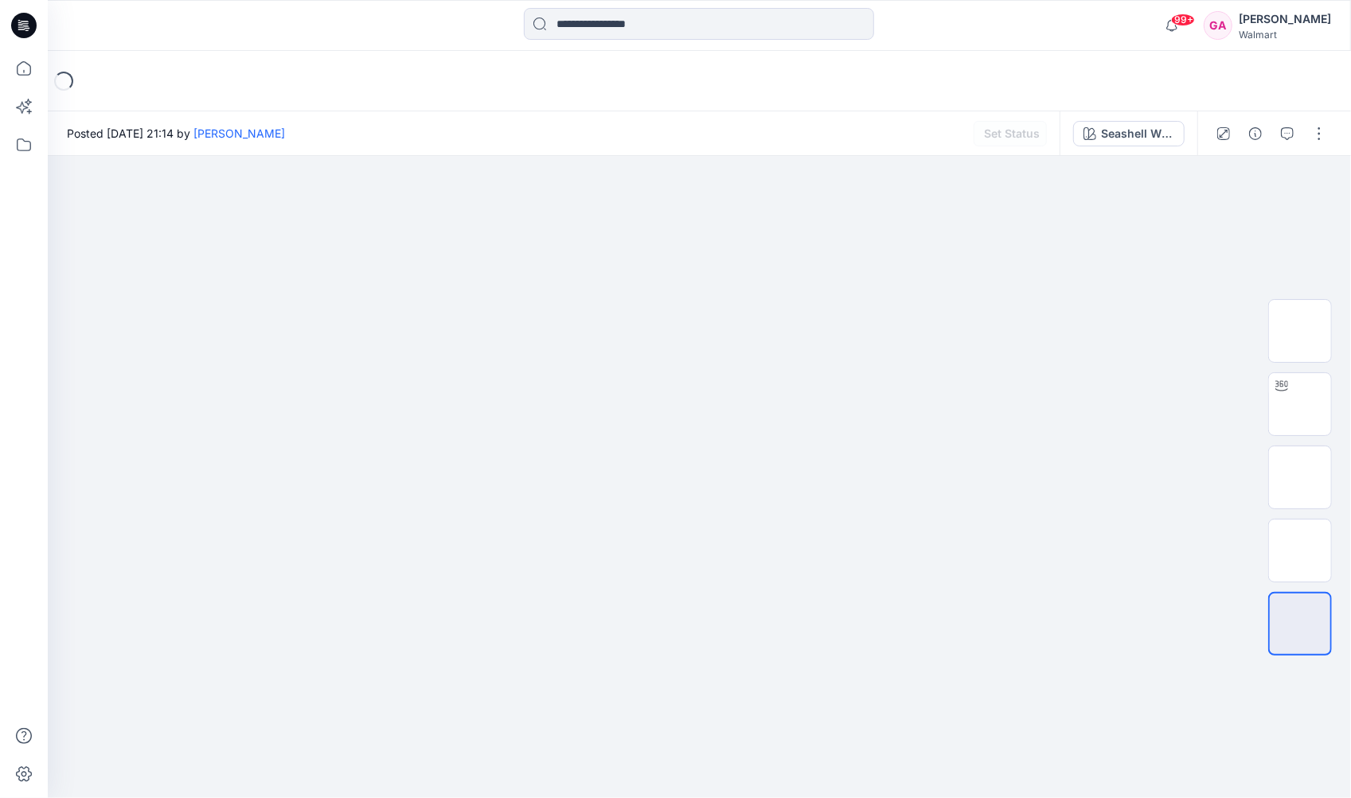
click at [1315, 136] on button "button" at bounding box center [1318, 133] width 25 height 25
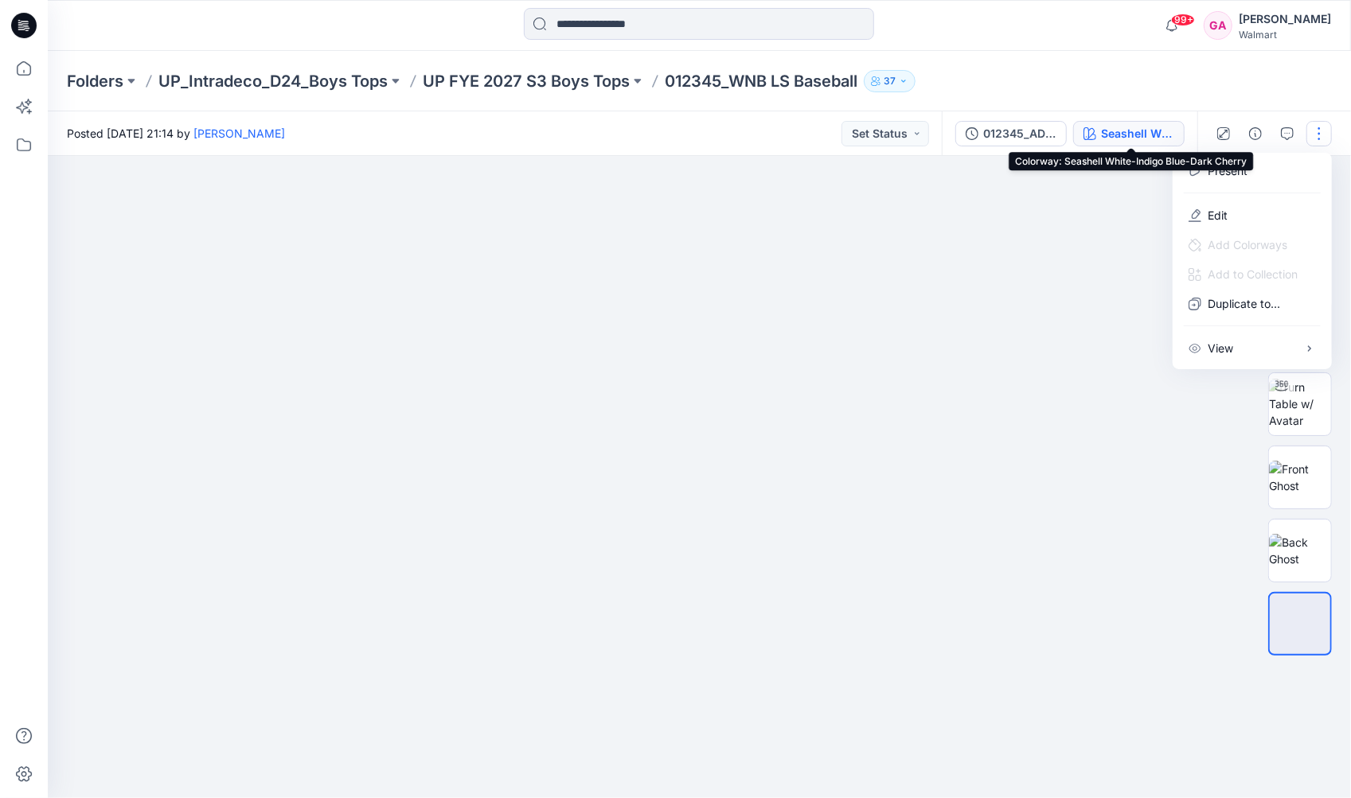
click at [1113, 127] on div "Seashell White-Indigo Blue-Dark Cherry" at bounding box center [1137, 134] width 73 height 18
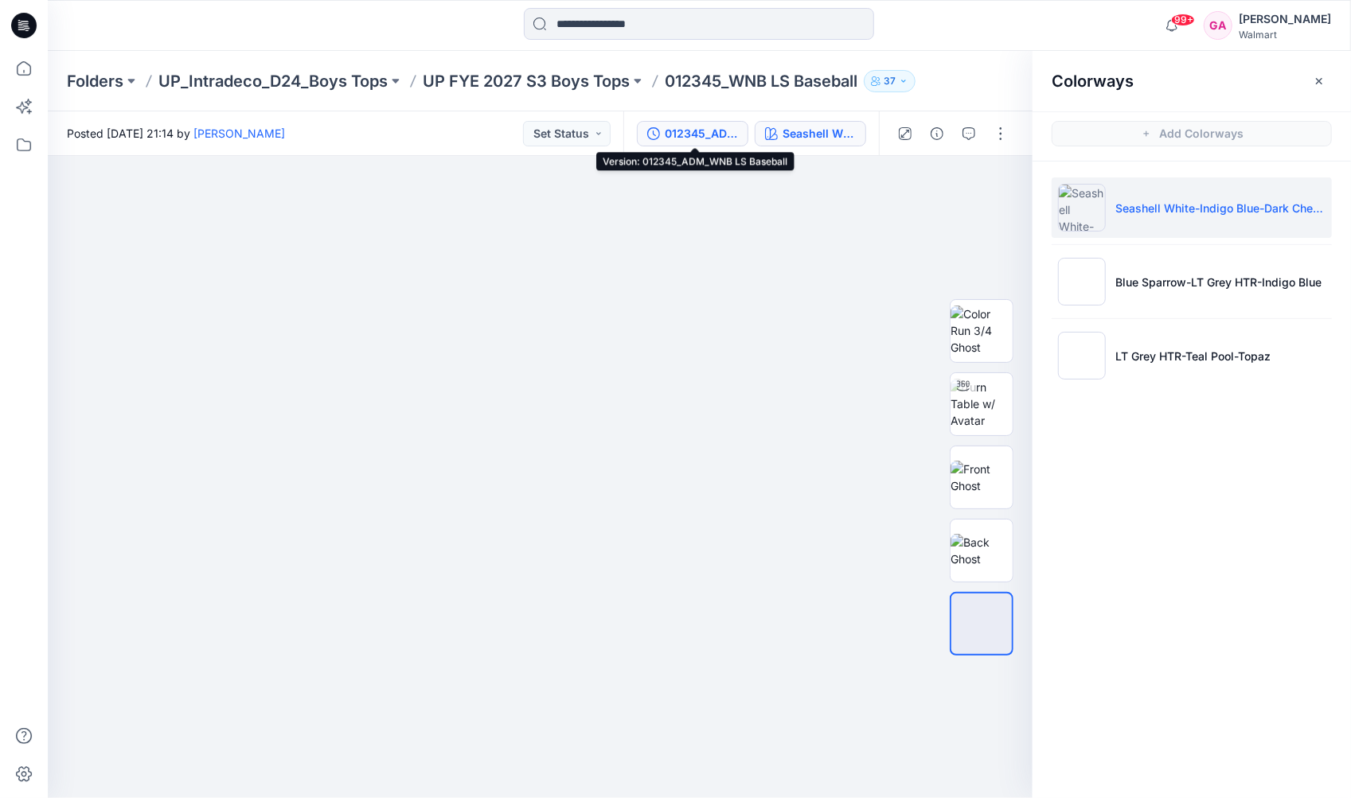
click at [708, 132] on div "012345_ADM_WNB LS Baseball" at bounding box center [701, 134] width 73 height 18
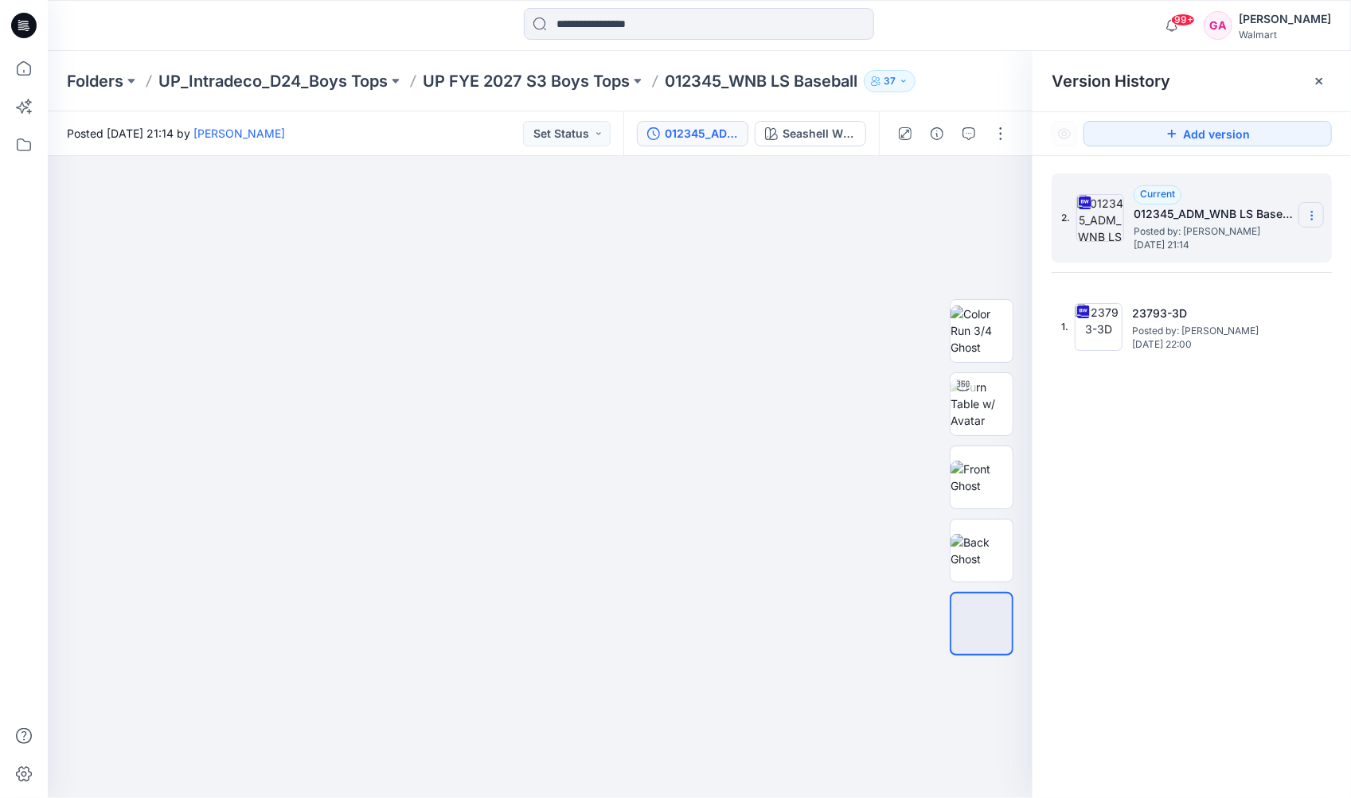
click at [1310, 217] on icon at bounding box center [1311, 215] width 13 height 13
click at [1227, 347] on span "Delete Version" at bounding box center [1201, 349] width 75 height 19
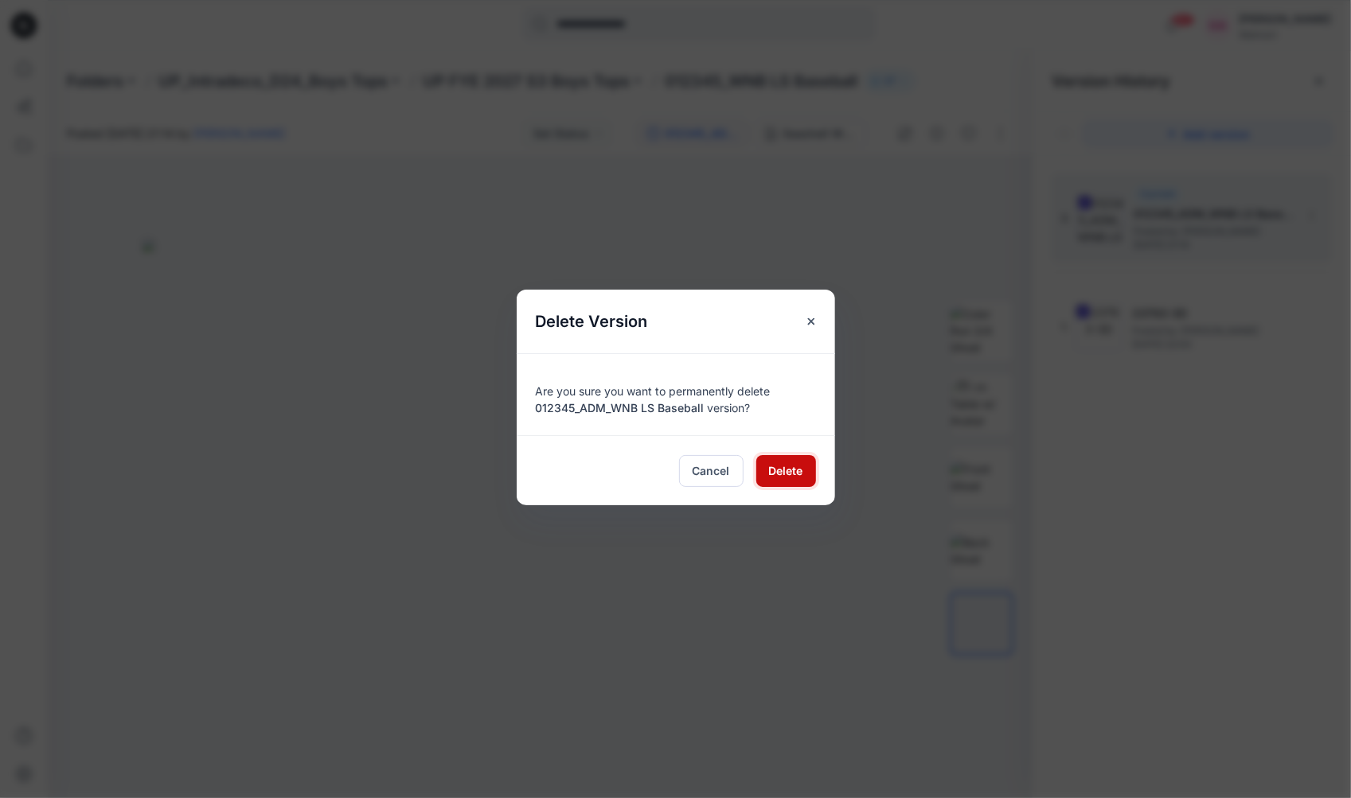
click at [767, 469] on button "Delete" at bounding box center [786, 471] width 60 height 32
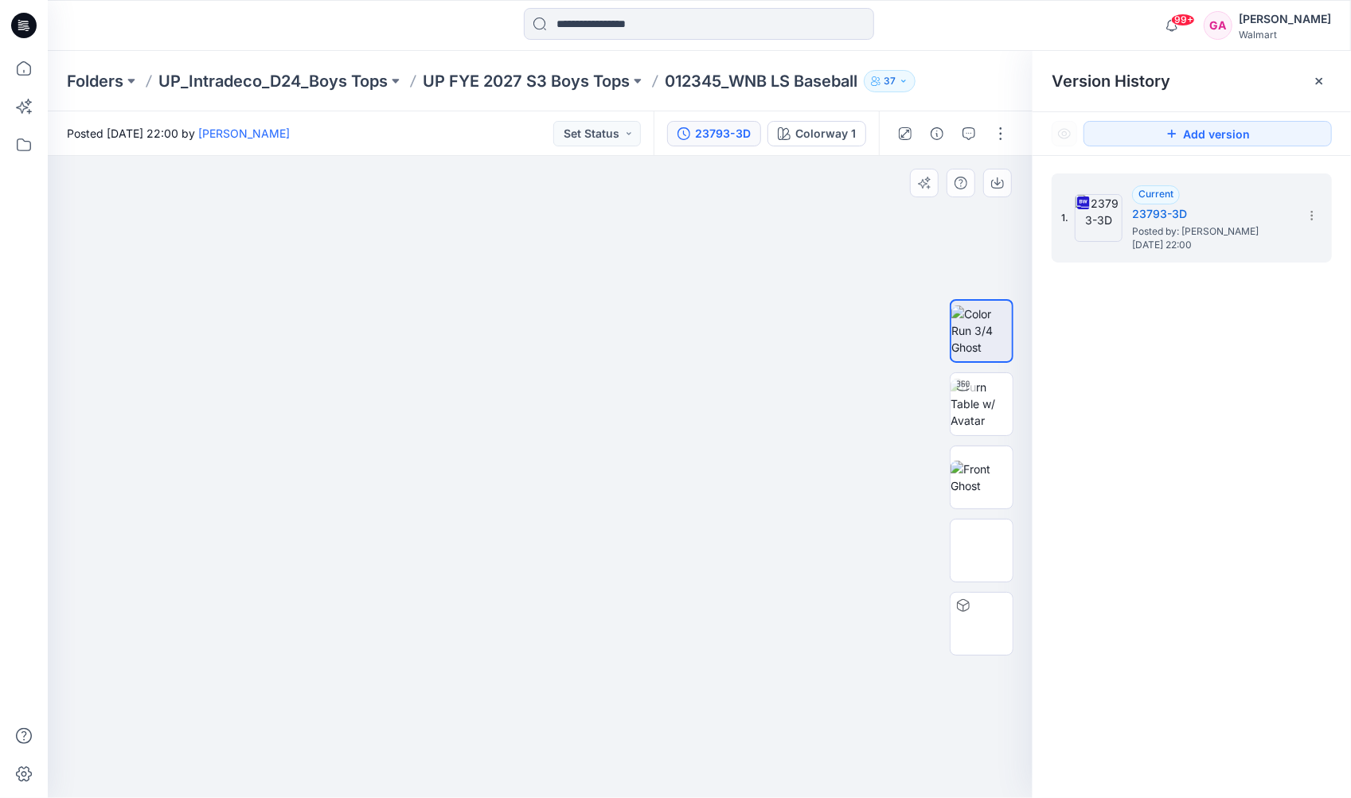
click at [154, 294] on div at bounding box center [540, 477] width 984 height 642
click at [346, 211] on div at bounding box center [540, 477] width 984 height 642
click at [759, 85] on p "012345_WNB LS Baseball" at bounding box center [761, 81] width 193 height 22
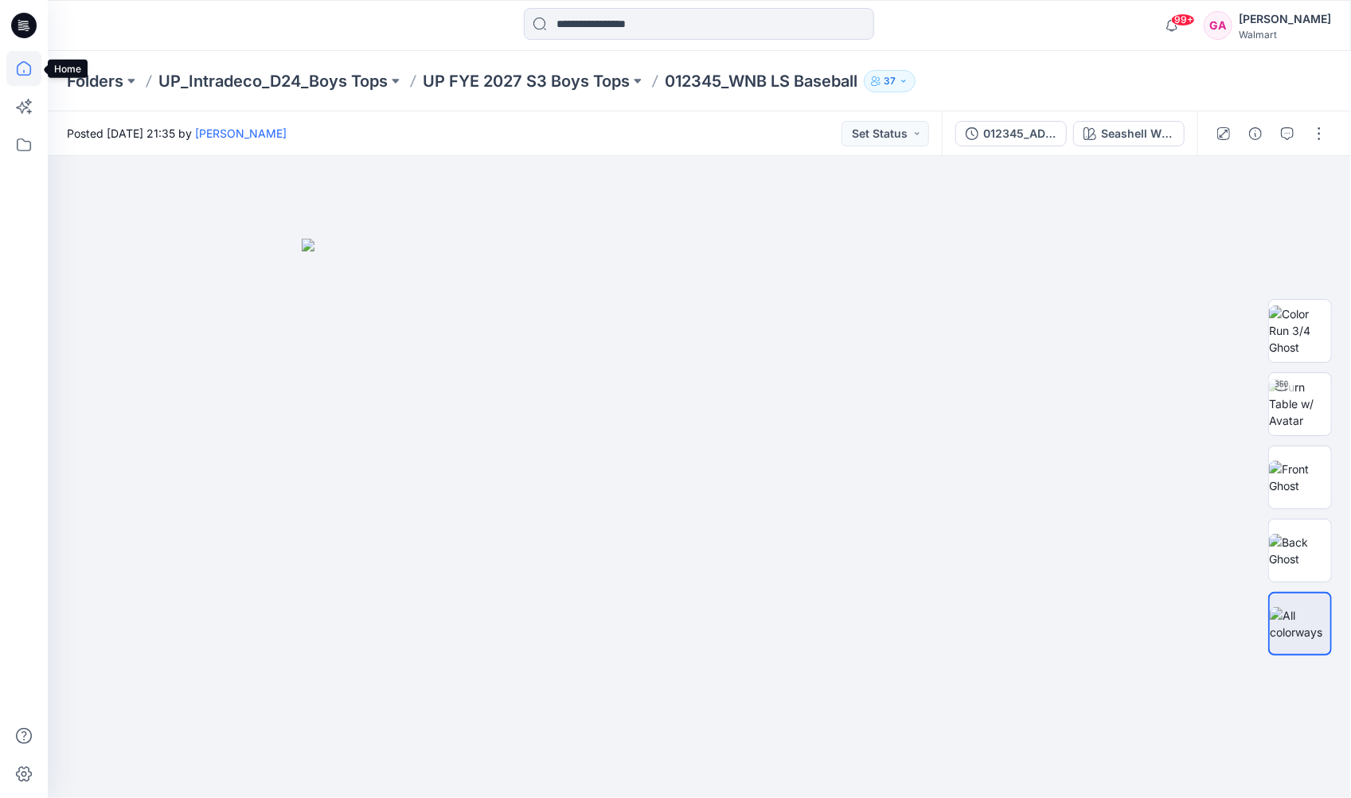
click at [27, 76] on icon at bounding box center [23, 68] width 35 height 35
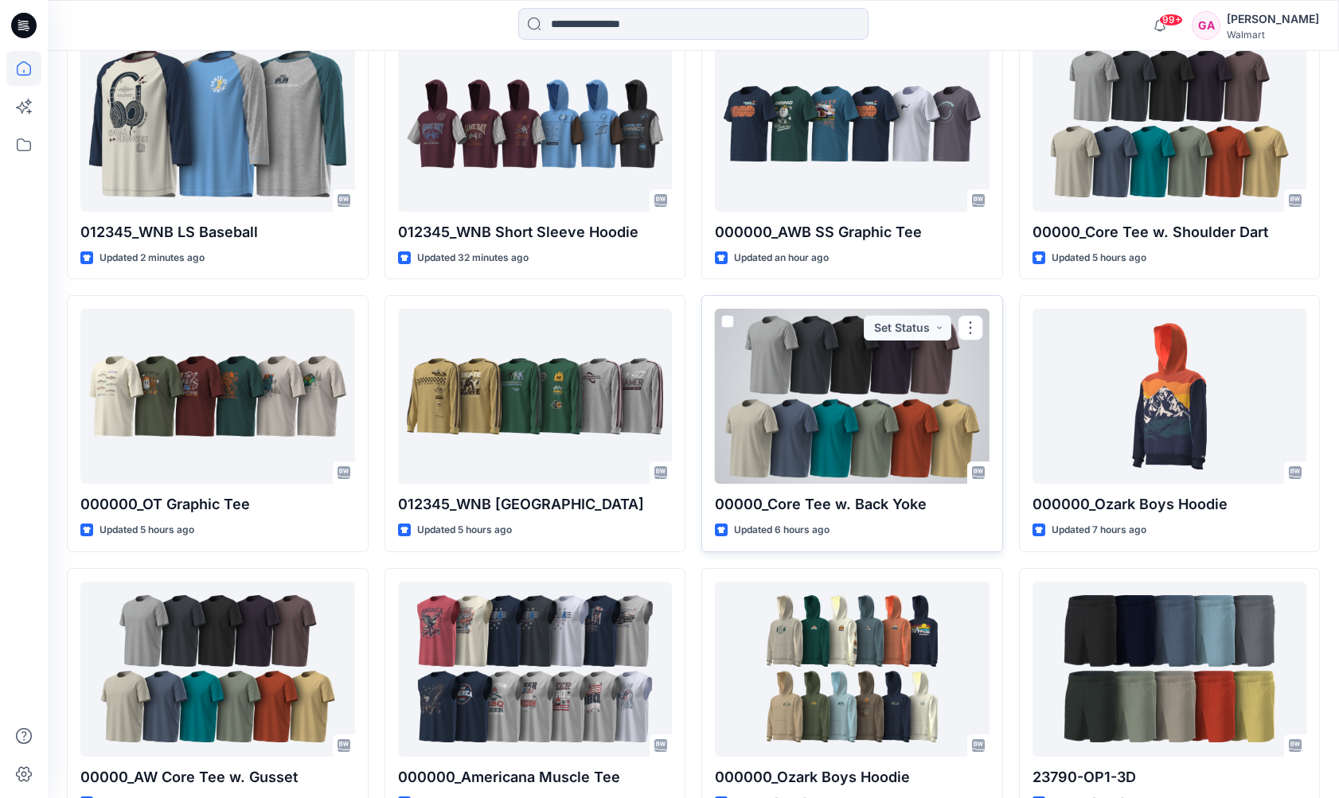
scroll to position [478, 0]
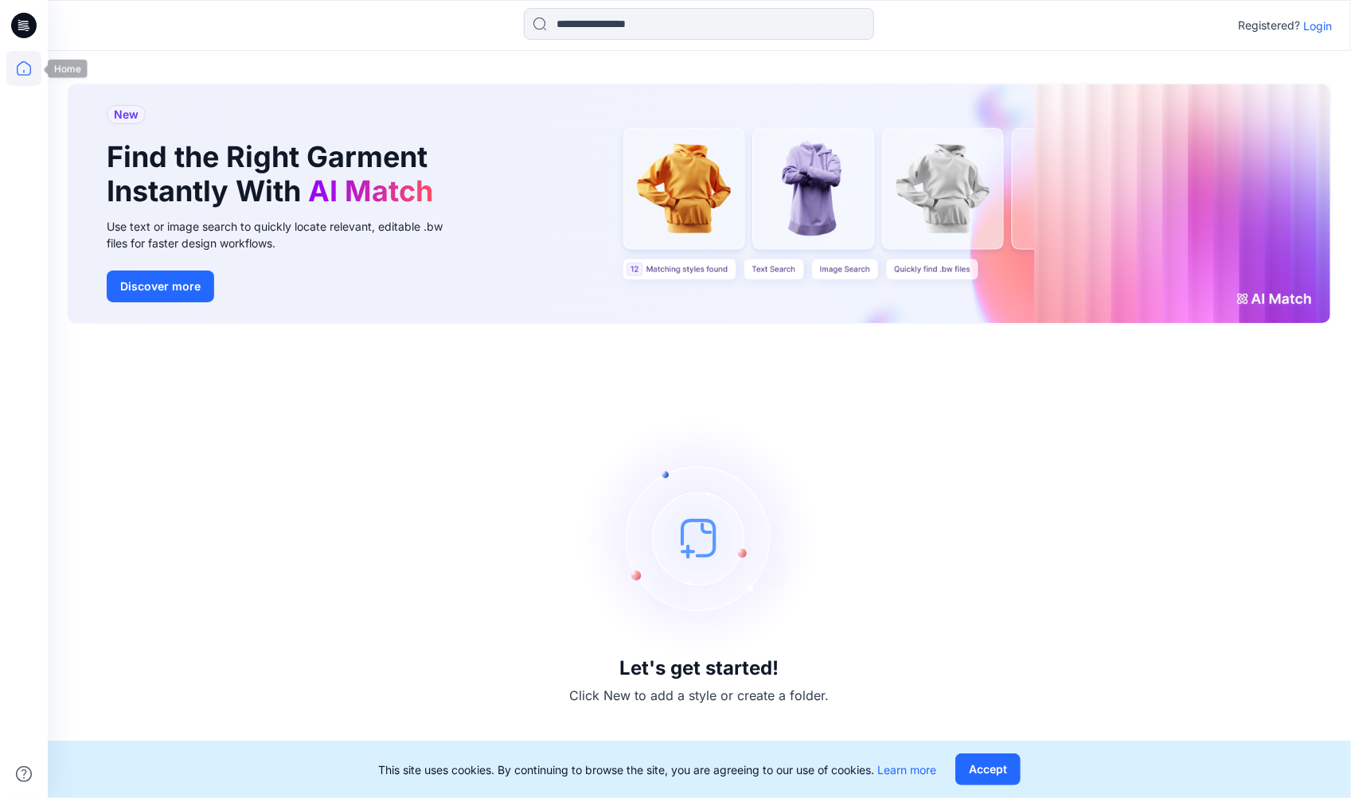
click at [6, 71] on div at bounding box center [24, 399] width 48 height 798
click at [18, 72] on icon at bounding box center [23, 68] width 35 height 35
click at [1320, 28] on p "Login" at bounding box center [1317, 26] width 29 height 17
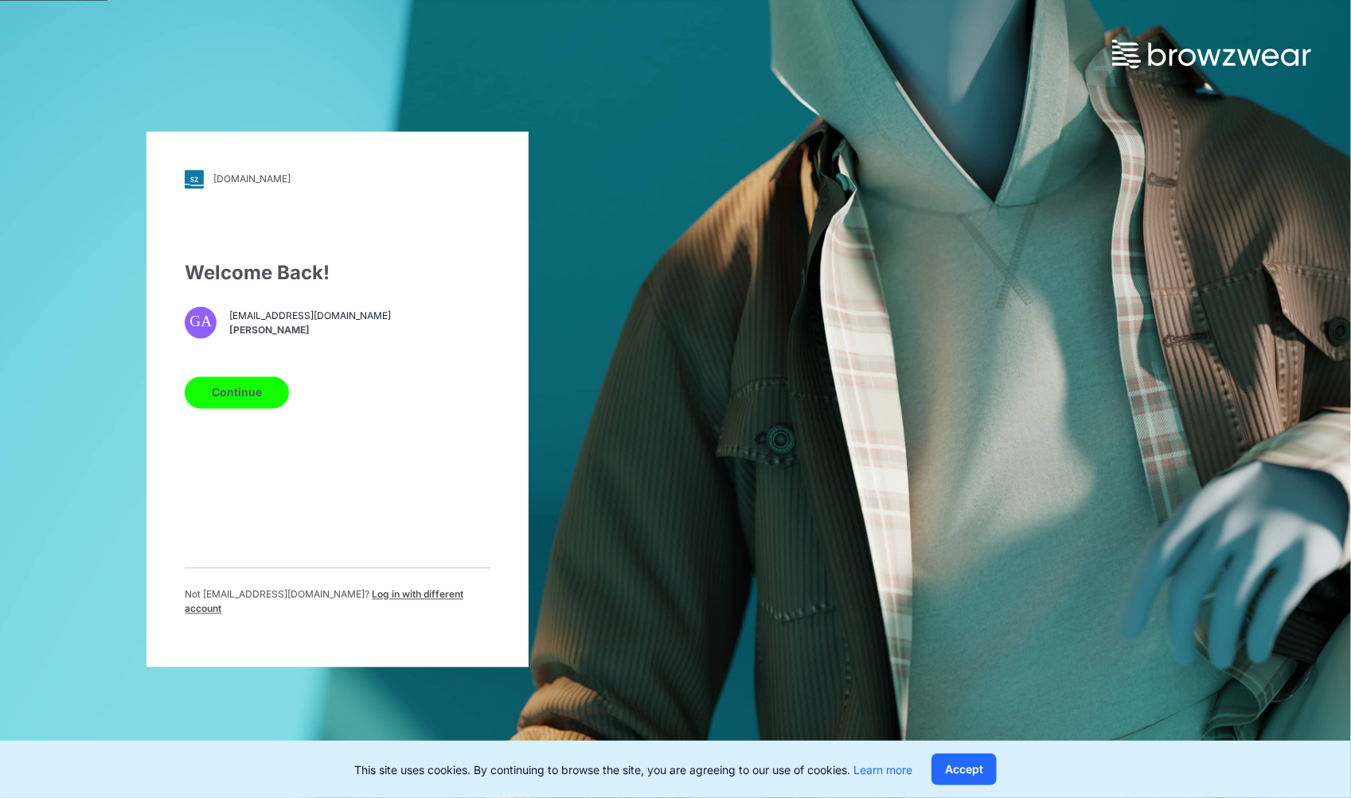
click at [248, 397] on button "Continue" at bounding box center [237, 392] width 104 height 32
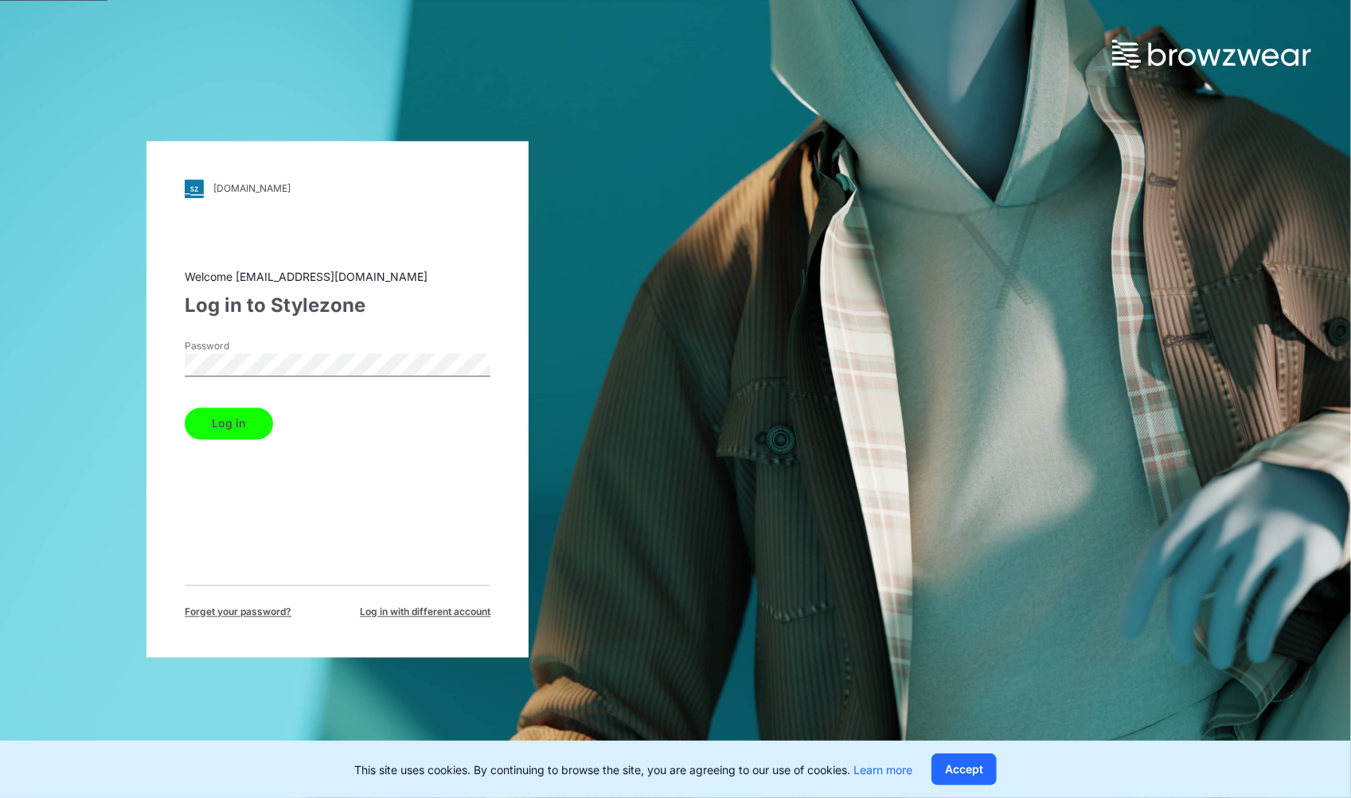
click at [248, 426] on button "Log in" at bounding box center [229, 423] width 88 height 32
